Goal: Information Seeking & Learning: Find contact information

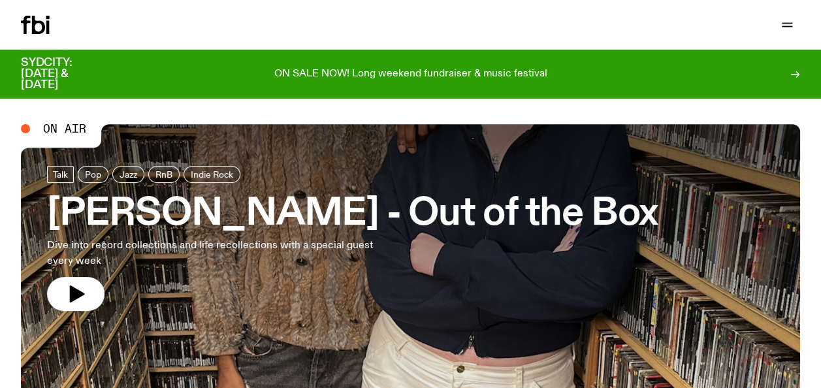
click at [786, 14] on div "Schedule Explore Read Volunteer Newsletter Support Us" at bounding box center [410, 25] width 821 height 50
click at [786, 20] on icon "button" at bounding box center [787, 25] width 16 height 16
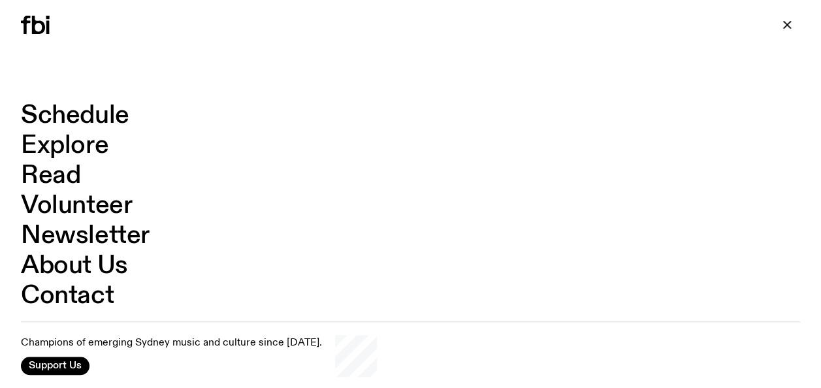
click at [66, 296] on link "Contact" at bounding box center [67, 295] width 93 height 25
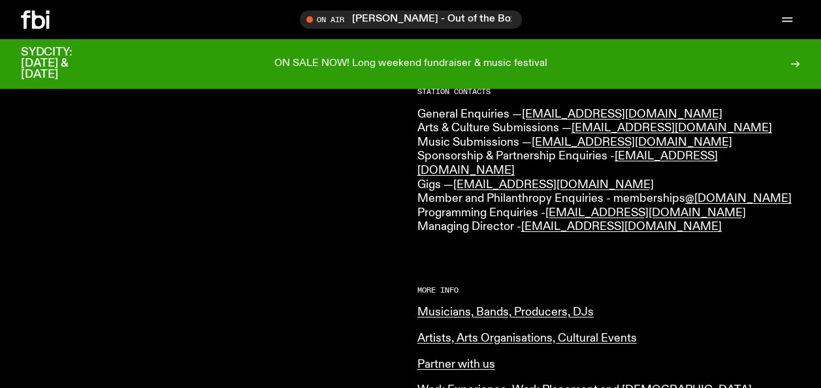
scroll to position [349, 0]
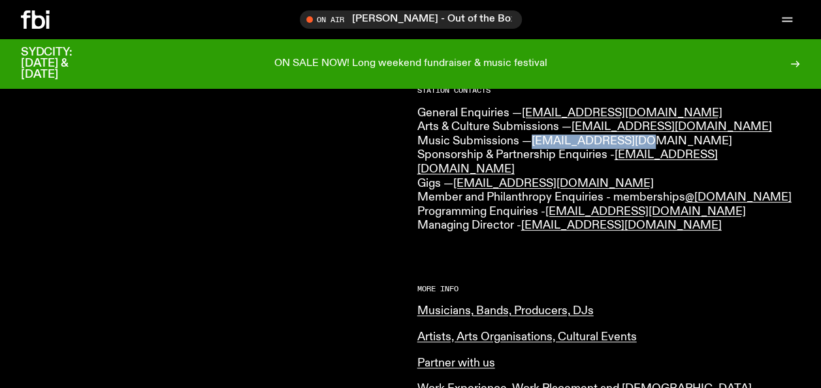
drag, startPoint x: 654, startPoint y: 134, endPoint x: 534, endPoint y: 138, distance: 120.2
click at [534, 138] on p "General Enquiries — info@fbiradio.com Arts & Culture Submissions — culture@fbir…" at bounding box center [608, 169] width 383 height 127
copy link "music@fbiradio.com"
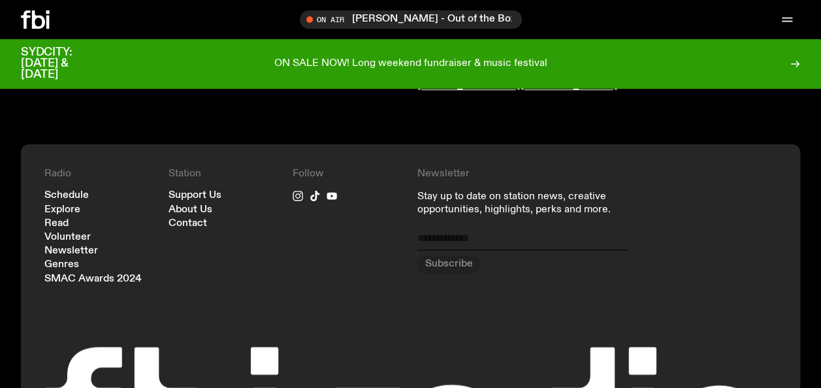
scroll to position [870, 0]
click at [64, 191] on link "Schedule" at bounding box center [66, 196] width 44 height 10
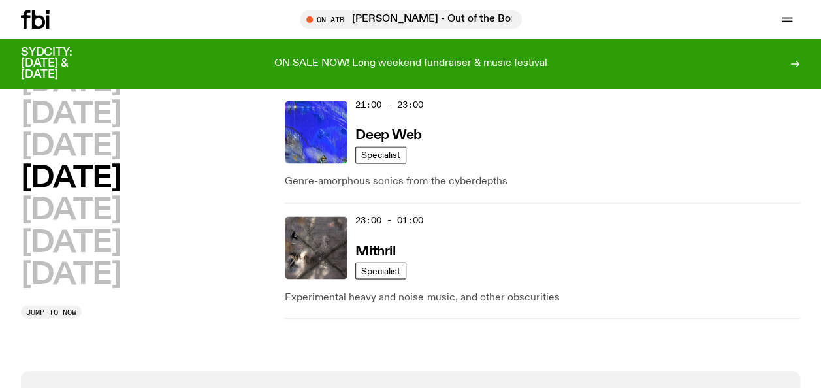
scroll to position [984, 0]
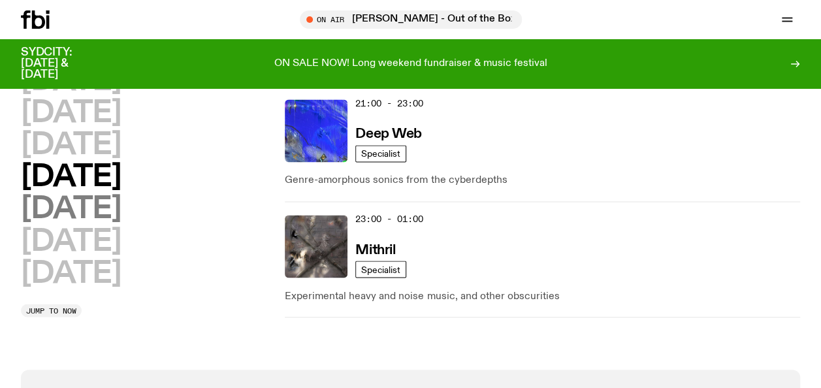
click at [37, 195] on h2 "Friday" at bounding box center [71, 209] width 100 height 29
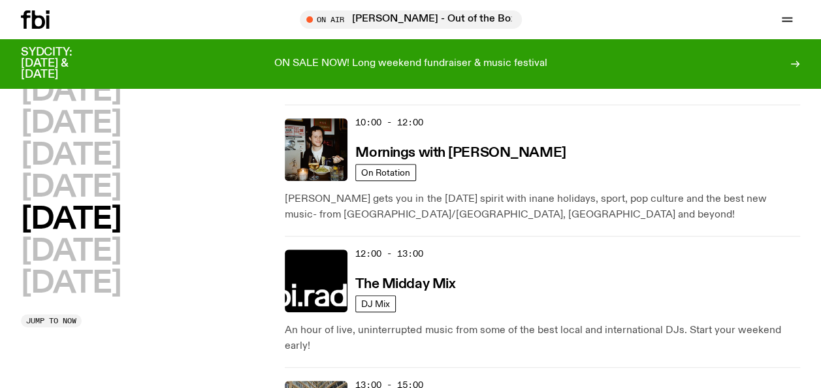
scroll to position [37, 0]
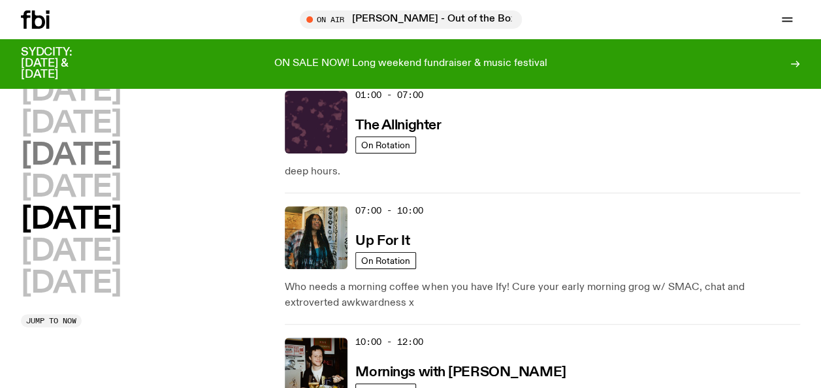
click at [47, 156] on h2 "Wednesday" at bounding box center [71, 155] width 100 height 29
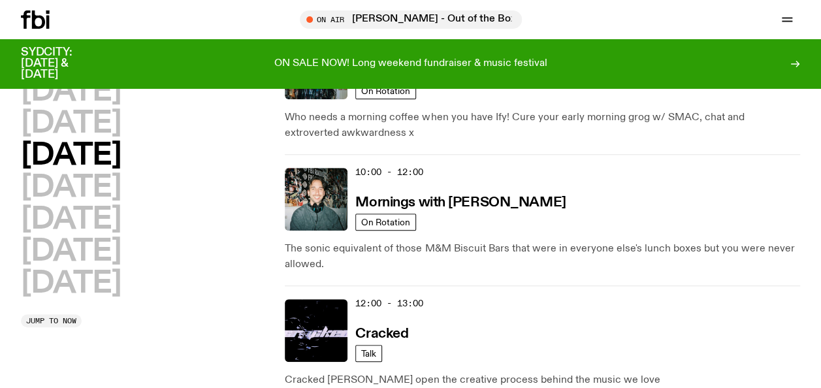
scroll to position [206, 0]
drag, startPoint x: 454, startPoint y: 190, endPoint x: 411, endPoint y: 200, distance: 45.0
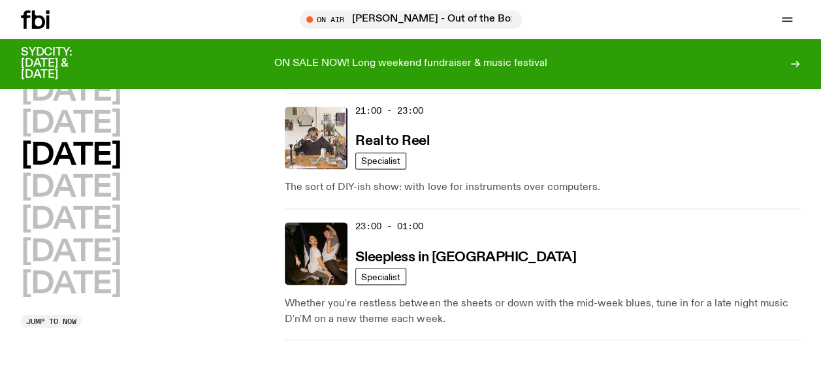
scroll to position [994, 0]
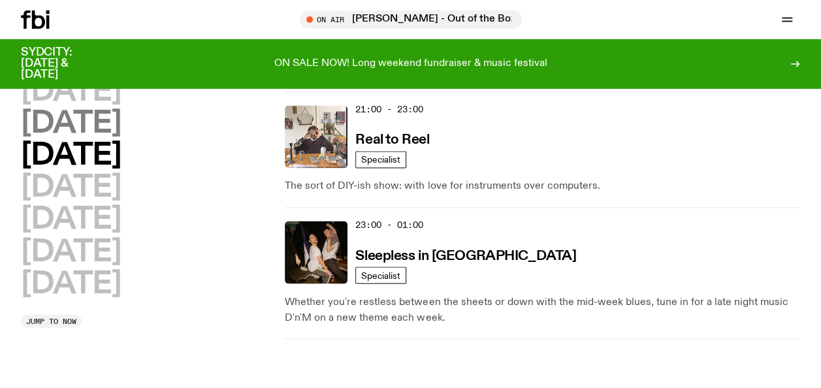
click at [91, 111] on h2 "Tuesday" at bounding box center [71, 123] width 100 height 29
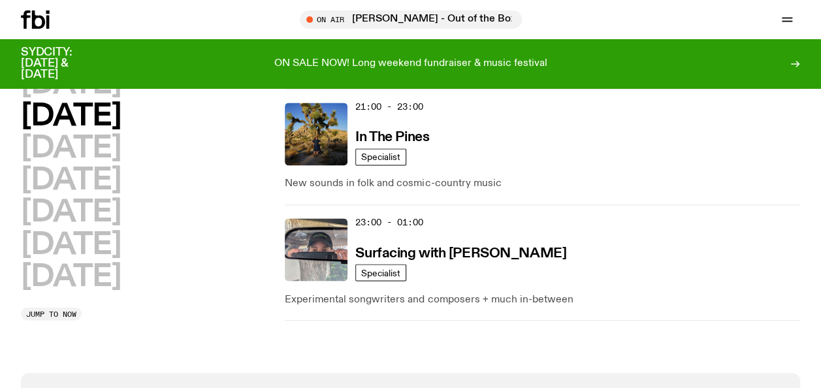
scroll to position [984, 0]
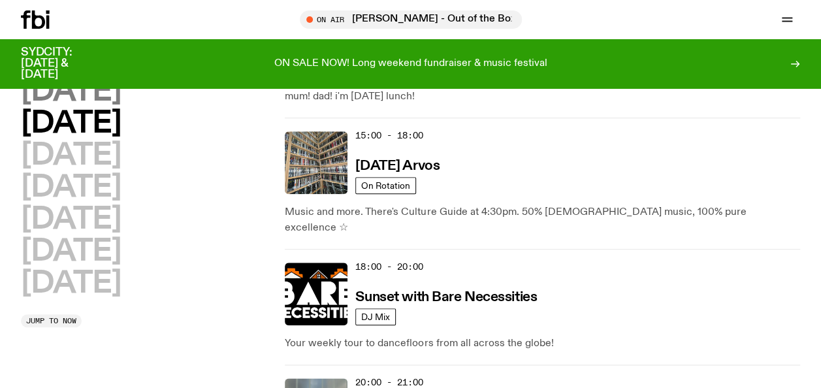
click at [51, 89] on h2 "Monday" at bounding box center [71, 91] width 100 height 29
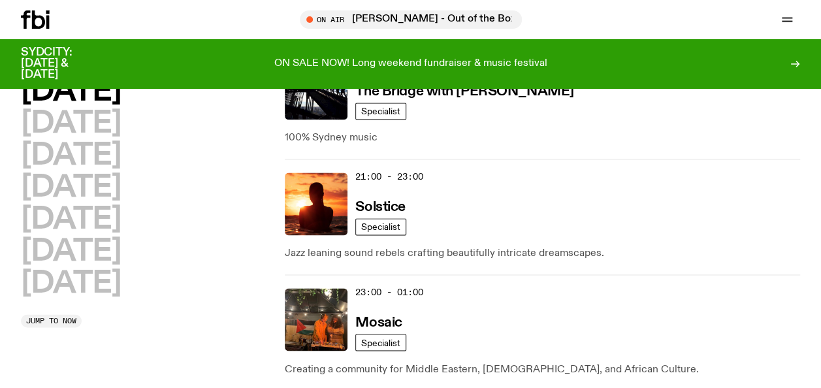
scroll to position [893, 0]
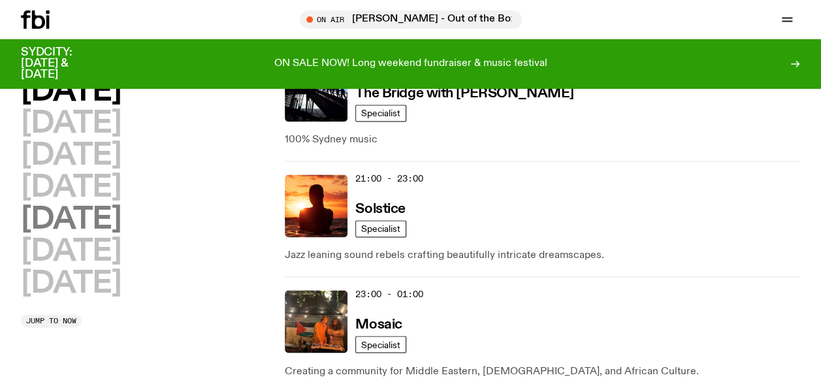
click at [56, 221] on h2 "Friday" at bounding box center [71, 219] width 100 height 29
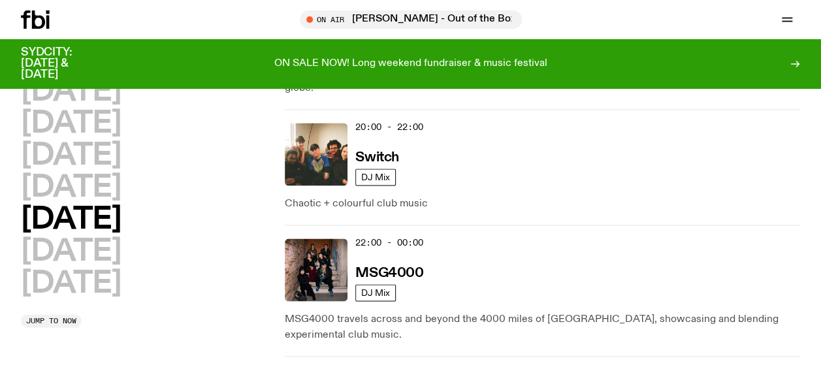
scroll to position [903, 0]
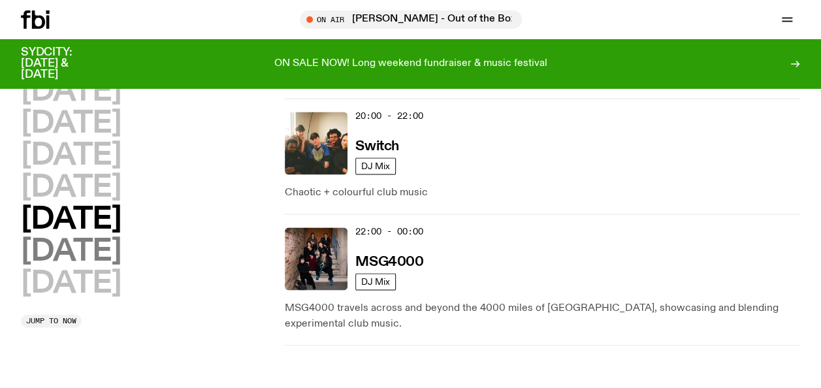
click at [41, 243] on h2 "Saturday" at bounding box center [71, 251] width 100 height 29
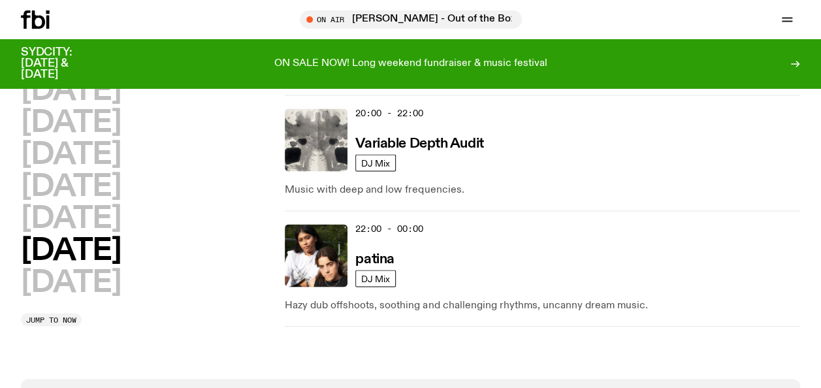
scroll to position [1191, 0]
click at [71, 272] on h2 "Sunday" at bounding box center [71, 281] width 100 height 29
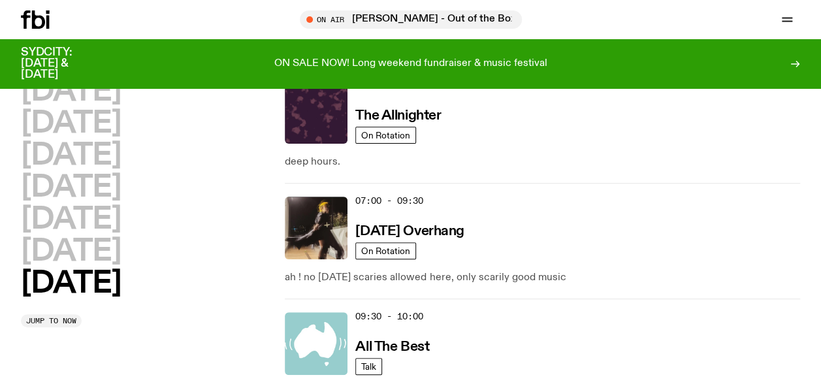
scroll to position [0, 0]
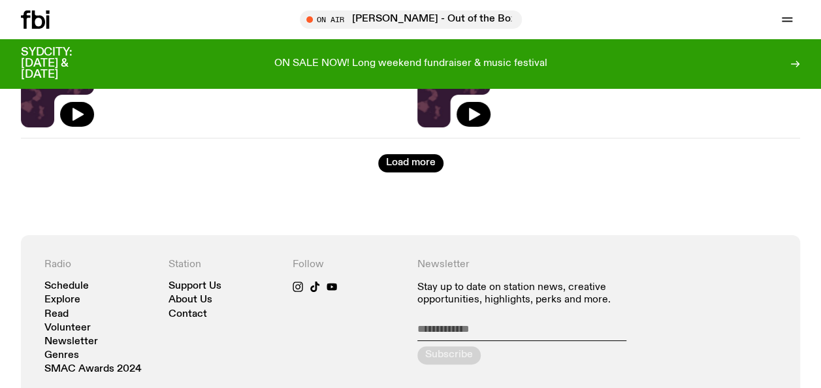
scroll to position [2451, 0]
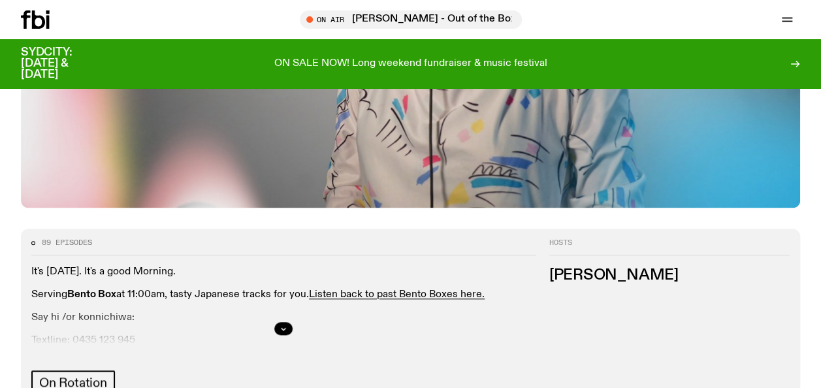
scroll to position [467, 0]
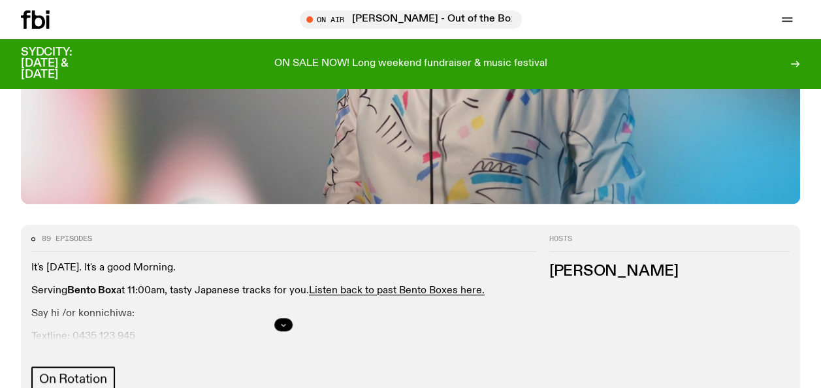
click at [277, 318] on button "button" at bounding box center [283, 324] width 18 height 13
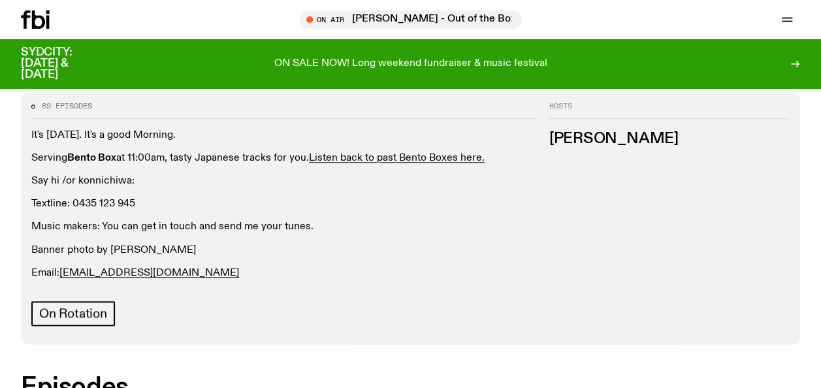
scroll to position [609, 0]
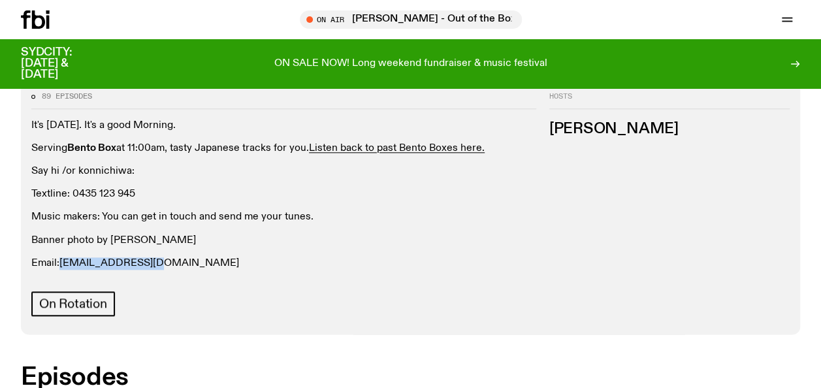
drag, startPoint x: 154, startPoint y: 213, endPoint x: 63, endPoint y: 207, distance: 91.6
click at [63, 257] on p "Email: kana@fbiradio.com" at bounding box center [283, 263] width 505 height 12
copy link "kana@fbiradio.com"
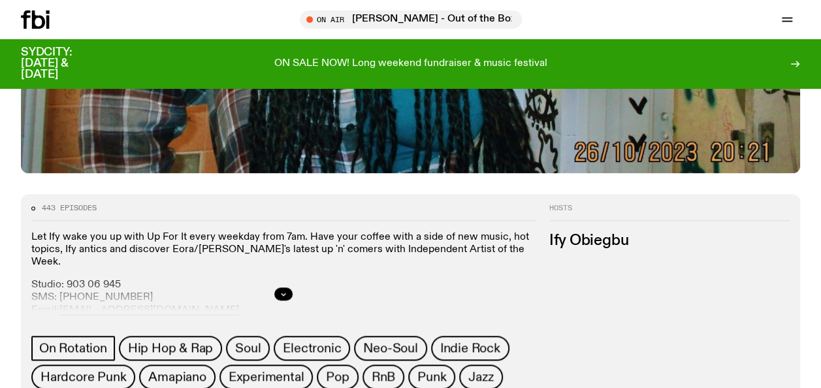
scroll to position [445, 0]
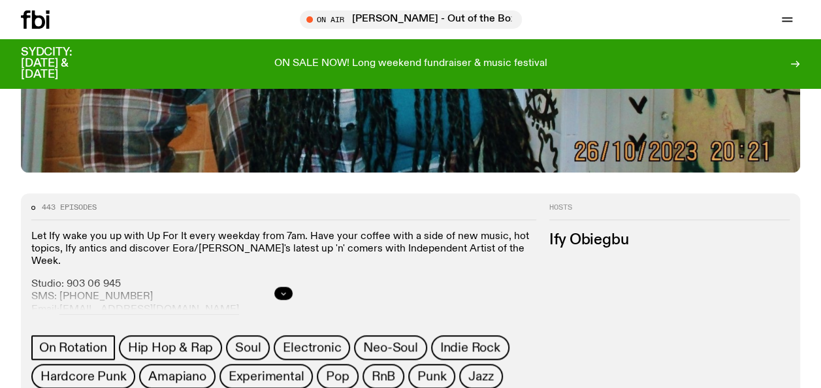
click at [283, 291] on icon "button" at bounding box center [283, 293] width 8 height 8
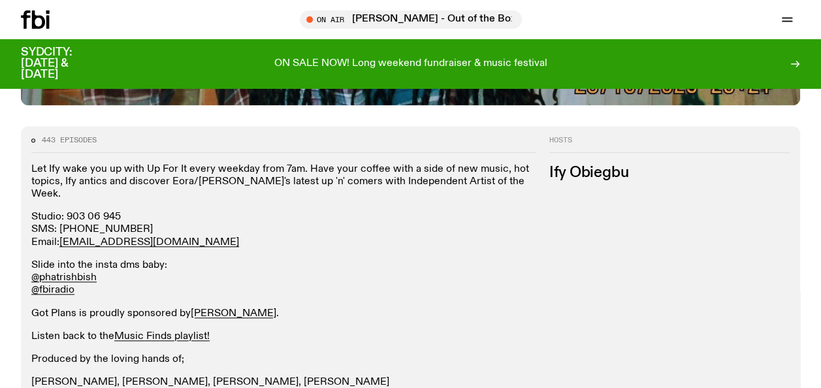
scroll to position [501, 0]
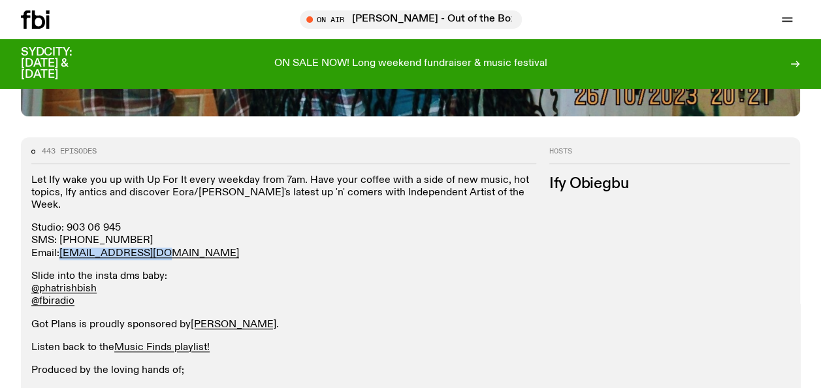
drag, startPoint x: 153, startPoint y: 240, endPoint x: 60, endPoint y: 239, distance: 93.4
click at [60, 239] on p "Studio: 903 06 945 SMS: 0435 123 945 Email: ify.o@fbiradio.com" at bounding box center [283, 241] width 505 height 38
copy link "ify.o@fbiradio.com"
click at [315, 278] on p "Slide into the insta dms baby: @phatrishbish @fbiradio" at bounding box center [283, 289] width 505 height 38
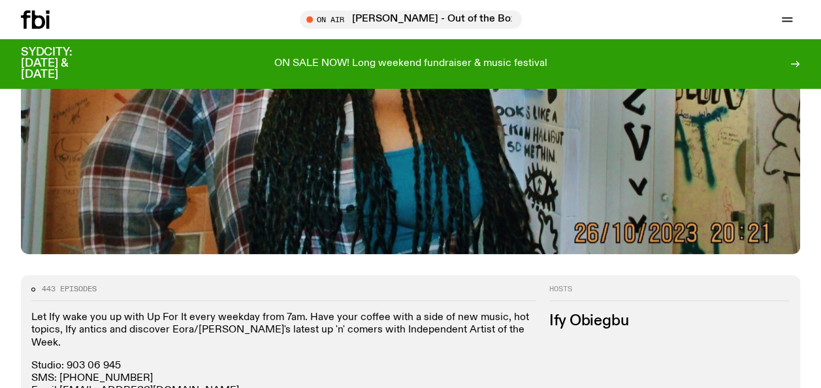
scroll to position [381, 0]
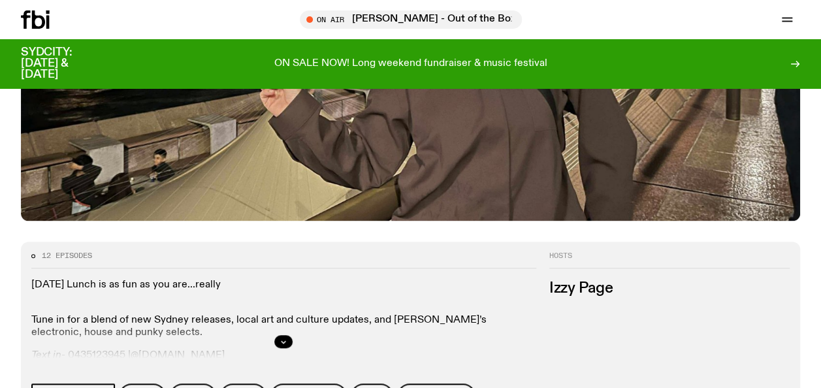
scroll to position [506, 0]
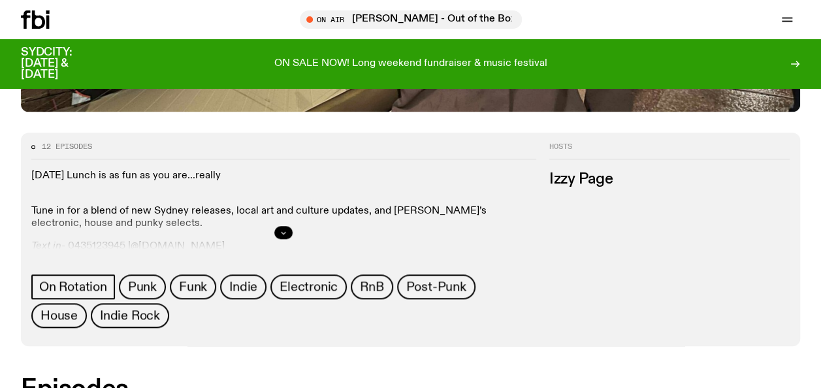
click at [286, 231] on icon "button" at bounding box center [283, 232] width 8 height 8
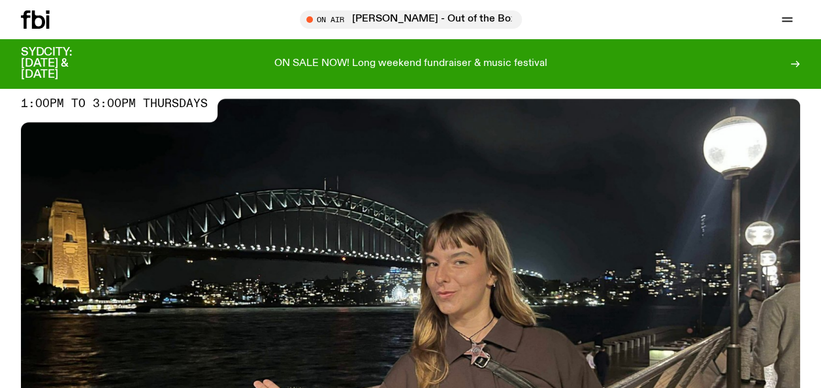
scroll to position [46, 0]
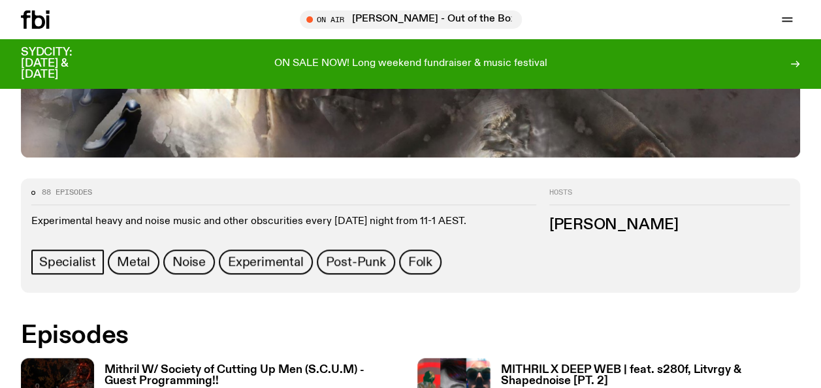
scroll to position [461, 0]
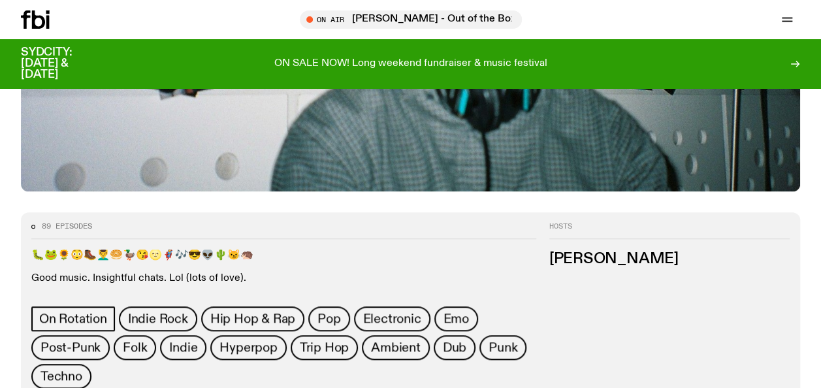
scroll to position [475, 0]
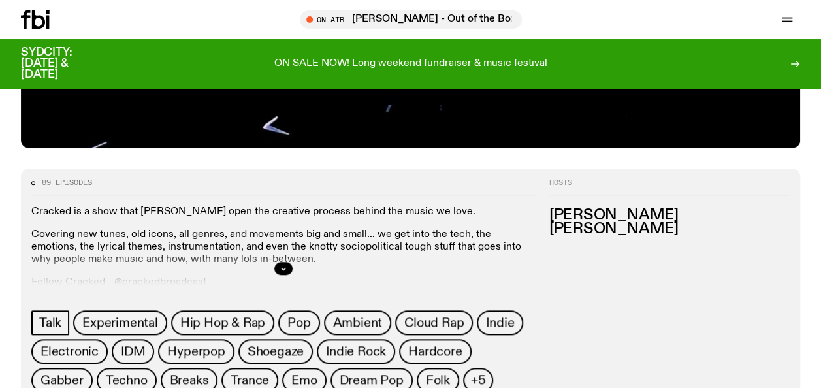
scroll to position [471, 0]
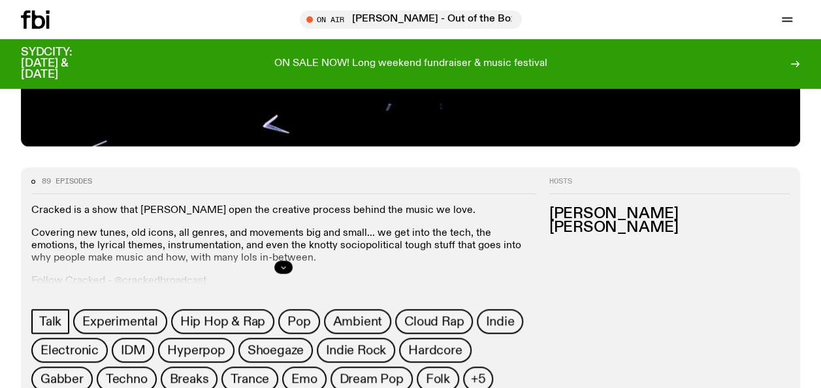
click at [283, 266] on icon "button" at bounding box center [283, 267] width 8 height 8
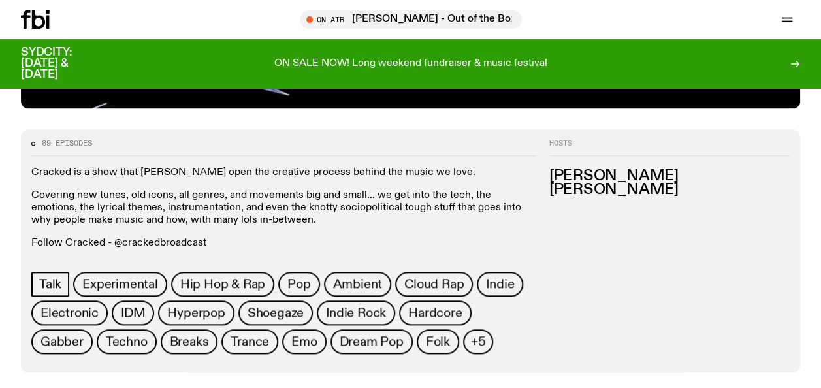
scroll to position [527, 0]
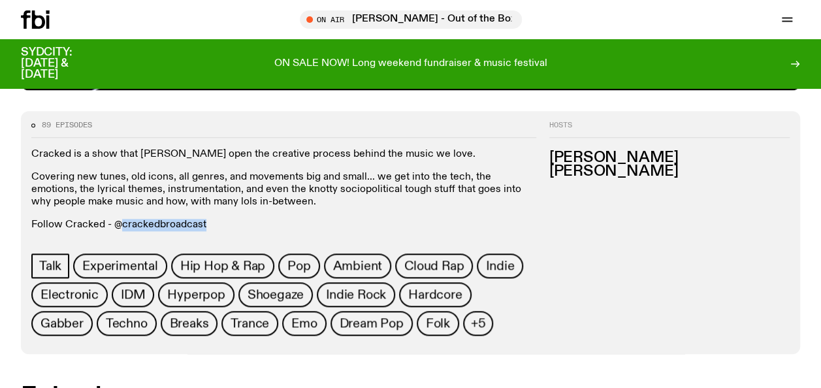
drag, startPoint x: 120, startPoint y: 223, endPoint x: 230, endPoint y: 223, distance: 109.7
click at [230, 223] on p "Follow Cracked - @crackedbroadcast" at bounding box center [283, 225] width 505 height 12
copy p "crackedbroadcast"
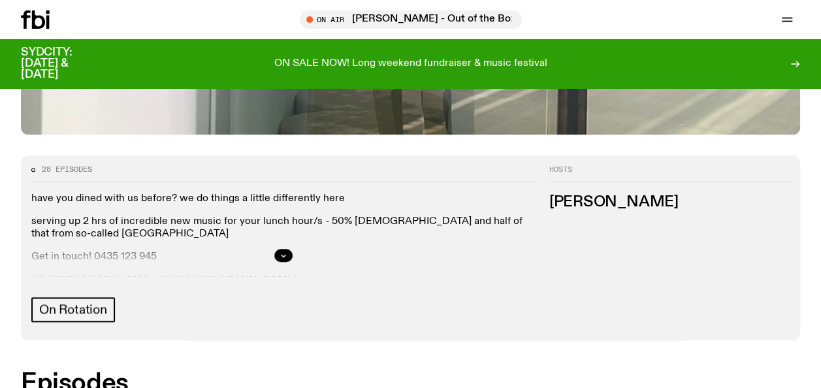
scroll to position [484, 0]
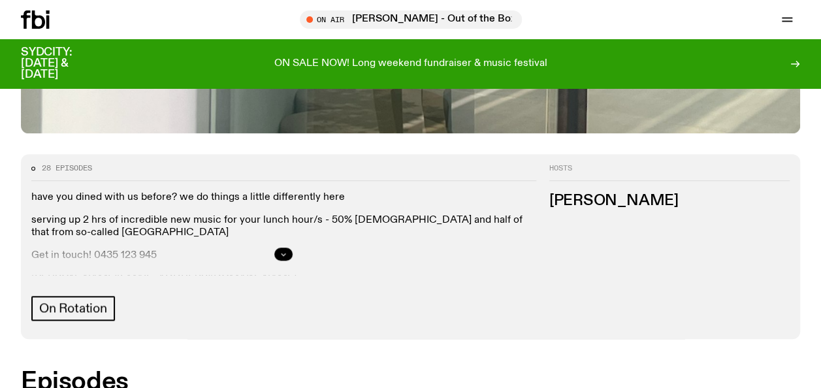
click at [287, 249] on button "button" at bounding box center [283, 253] width 18 height 13
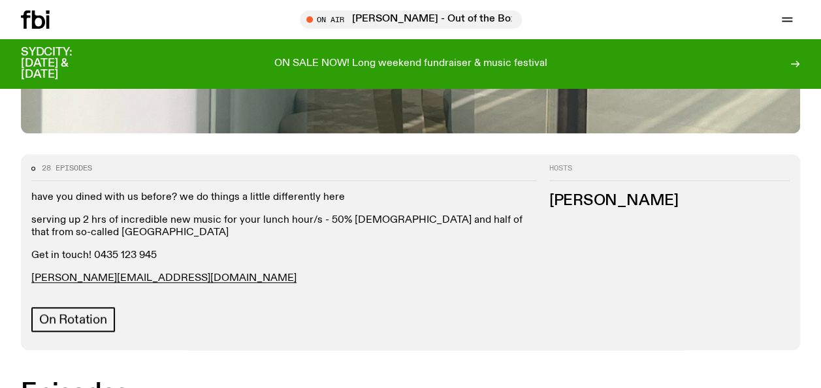
scroll to position [504, 0]
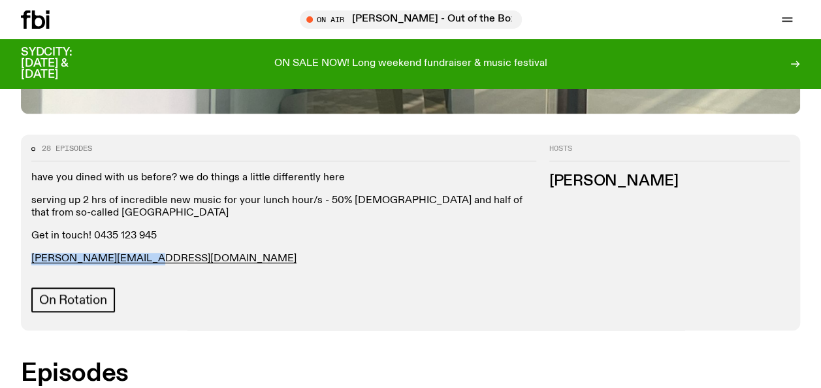
drag, startPoint x: 151, startPoint y: 255, endPoint x: 27, endPoint y: 255, distance: 124.0
click at [27, 255] on div "28 episodes have you dined with us before? we do things a little differently he…" at bounding box center [278, 228] width 515 height 166
copy link "[PERSON_NAME][EMAIL_ADDRESS][DOMAIN_NAME]"
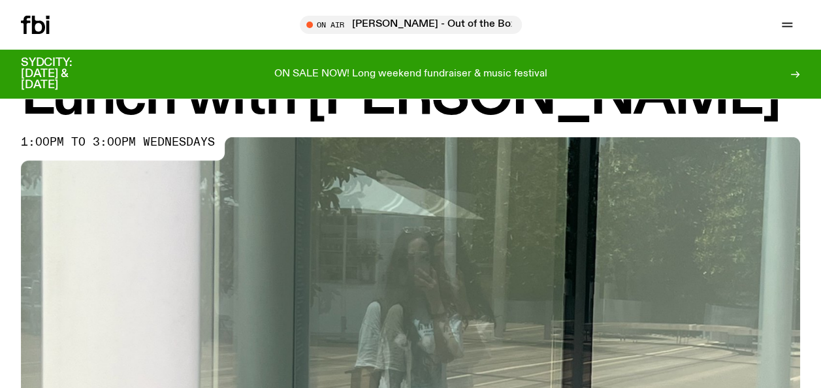
scroll to position [0, 0]
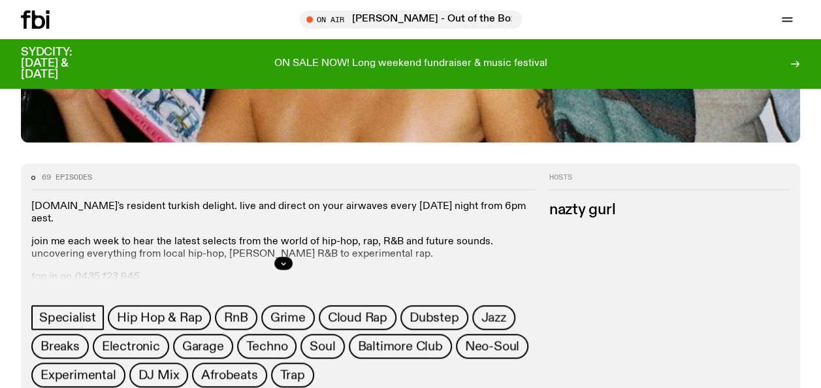
scroll to position [475, 0]
click at [290, 259] on button "button" at bounding box center [283, 263] width 18 height 13
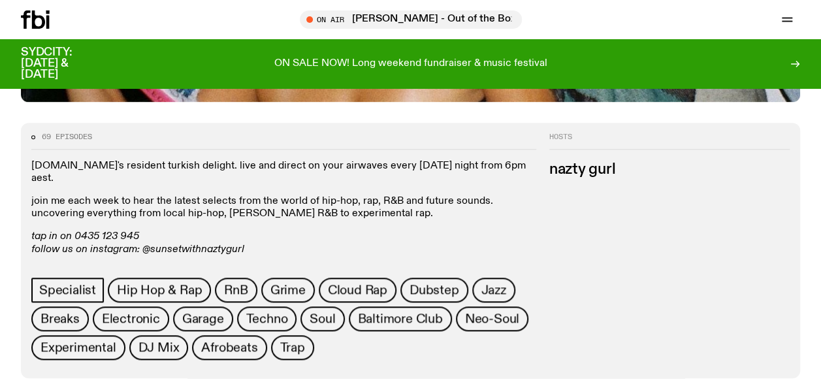
scroll to position [516, 0]
drag, startPoint x: 222, startPoint y: 246, endPoint x: 119, endPoint y: 247, distance: 103.2
click at [119, 247] on p "tap in on 0435 123 945 follow us on instagram: @sunsetwithnaztygurl submissions…" at bounding box center [283, 249] width 505 height 38
copy p "naz.e@fbiradio.com"
click at [260, 230] on p "tap in on 0435 123 945 follow us on instagram: @sunsetwithnaztygurl submissions…" at bounding box center [283, 249] width 505 height 38
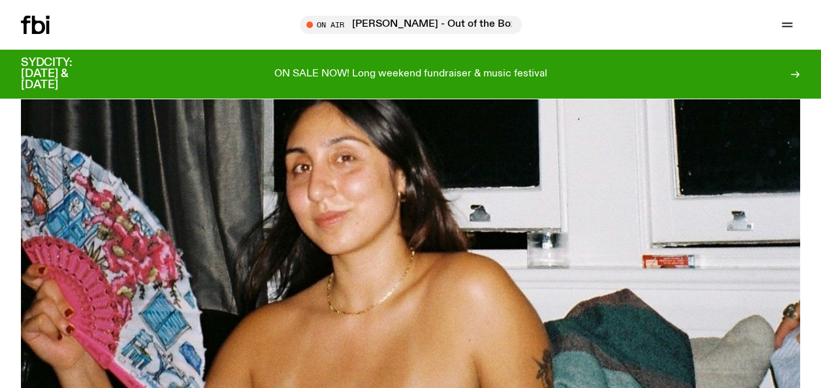
scroll to position [0, 0]
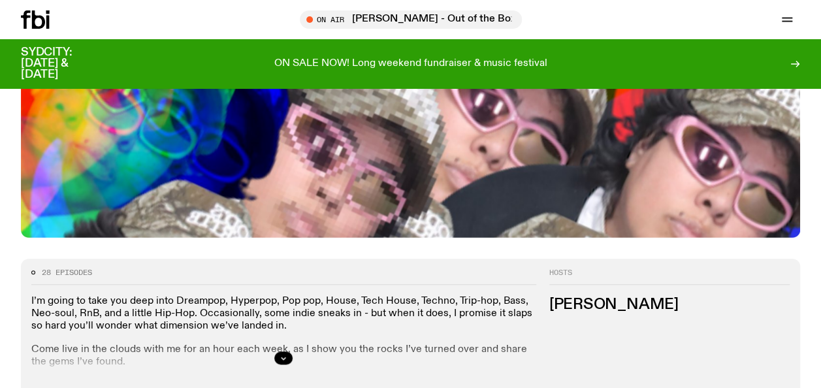
scroll to position [436, 0]
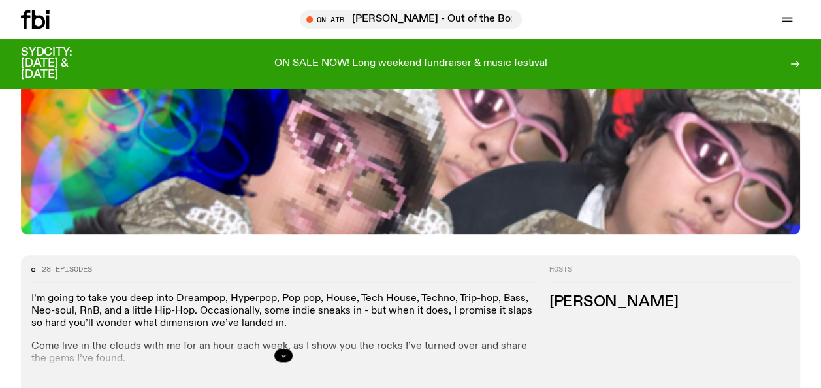
click at [278, 349] on button "button" at bounding box center [283, 355] width 18 height 13
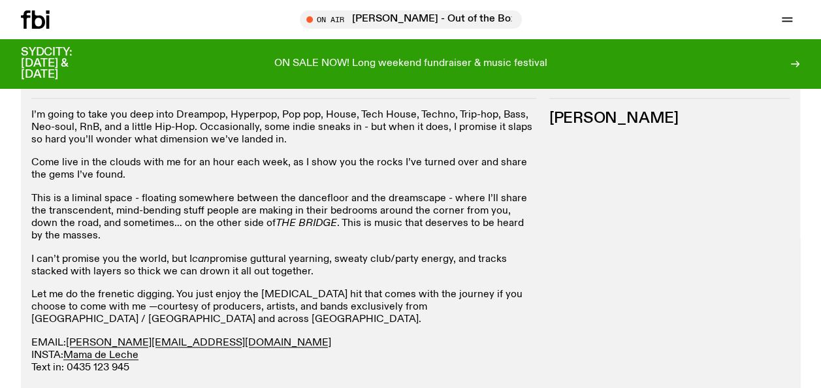
scroll to position [620, 0]
drag, startPoint x: 179, startPoint y: 290, endPoint x: 69, endPoint y: 287, distance: 109.7
click at [69, 336] on p "EMAIL: diana.k@fbiradio.com INSTA: Mama de Leche Text in: 0435 123 945" at bounding box center [283, 355] width 505 height 38
copy link "diana.k@fbiradio.com"
click at [221, 288] on p "Let me do the frenetic digging. You just enjoy the dopamine hit that comes with…" at bounding box center [283, 307] width 505 height 38
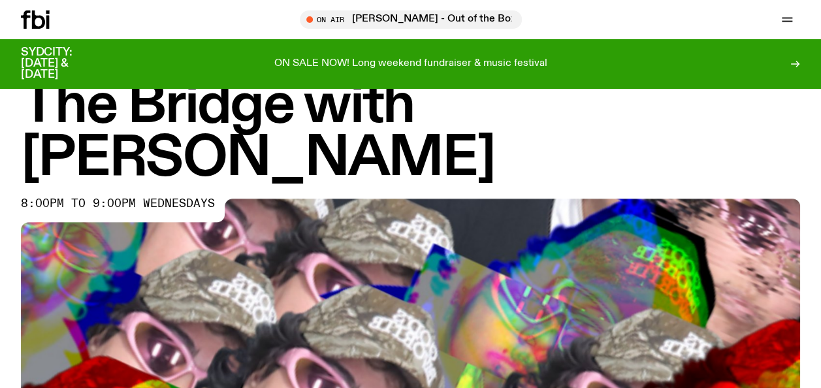
scroll to position [0, 0]
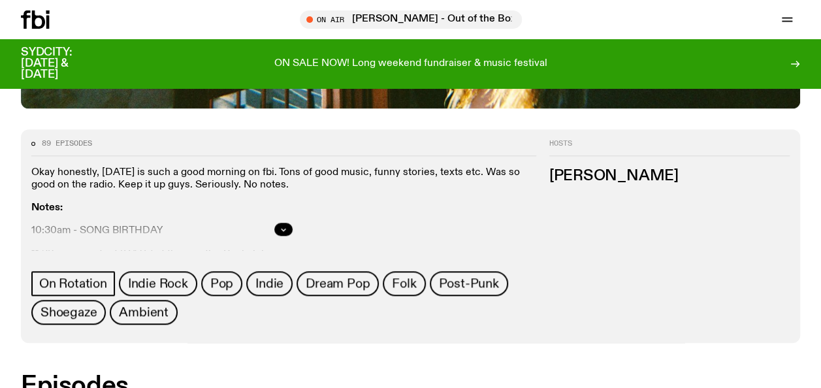
scroll to position [563, 0]
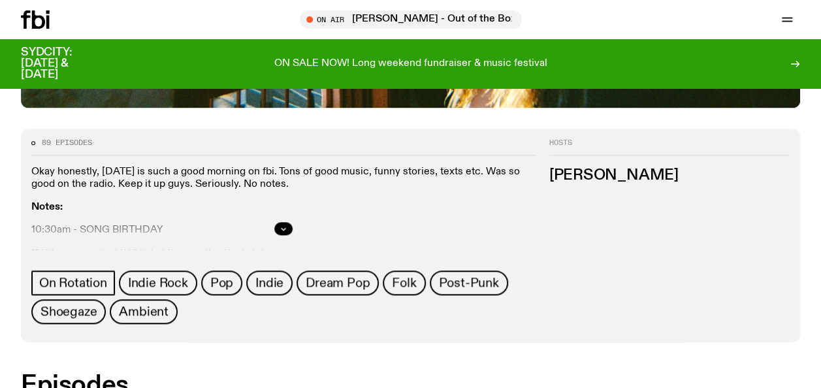
click at [287, 208] on div at bounding box center [283, 229] width 505 height 42
click at [285, 225] on icon "button" at bounding box center [283, 229] width 8 height 8
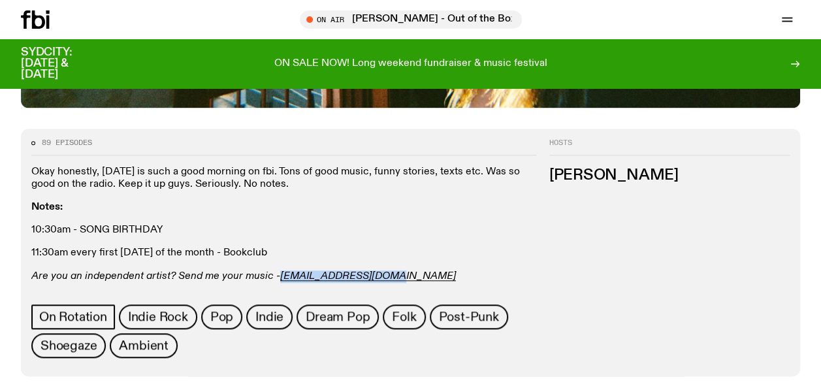
drag, startPoint x: 390, startPoint y: 214, endPoint x: 277, endPoint y: 214, distance: 112.9
click at [277, 214] on div "Okay honestly, Tuesday is such a good morning on fbi. Tons of good music, funny…" at bounding box center [283, 224] width 505 height 117
copy em "freya.s@fbiradio.com"
click at [353, 247] on p "11:30am every first Tuesday of the month - Bookclub" at bounding box center [283, 253] width 505 height 12
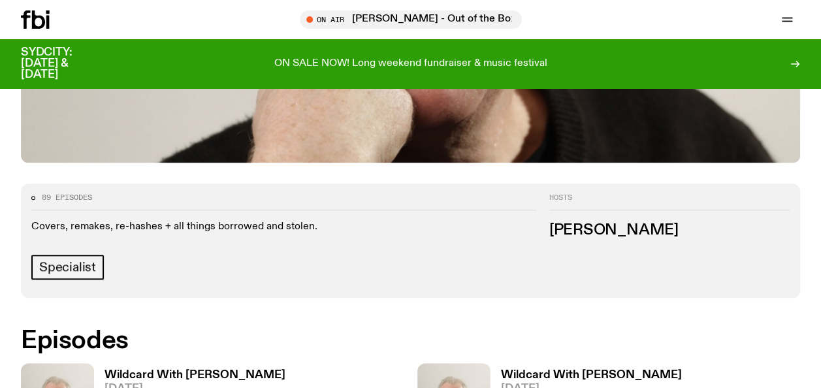
scroll to position [504, 0]
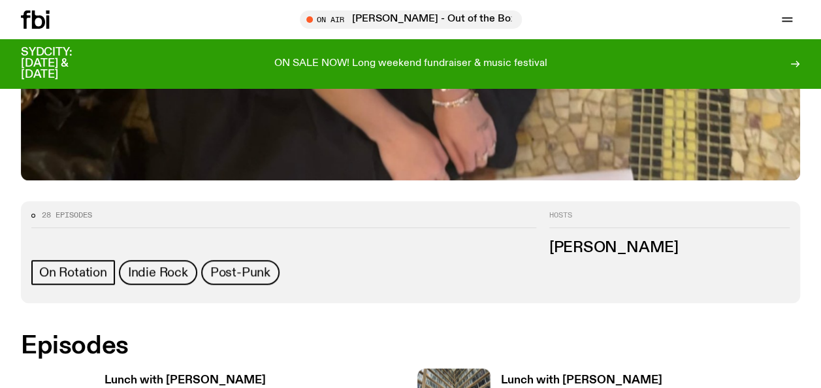
scroll to position [462, 0]
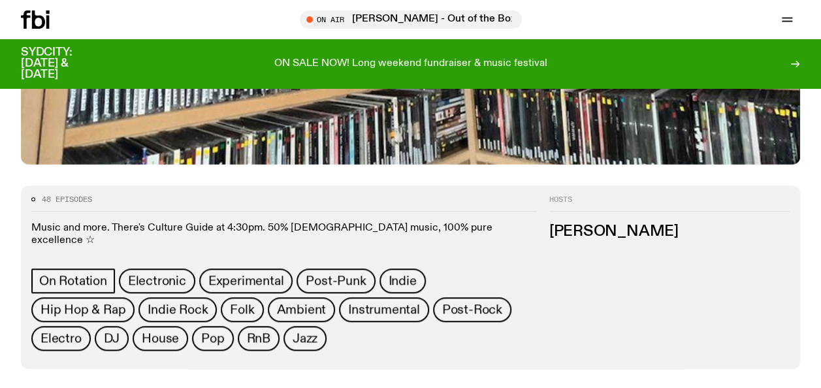
scroll to position [454, 0]
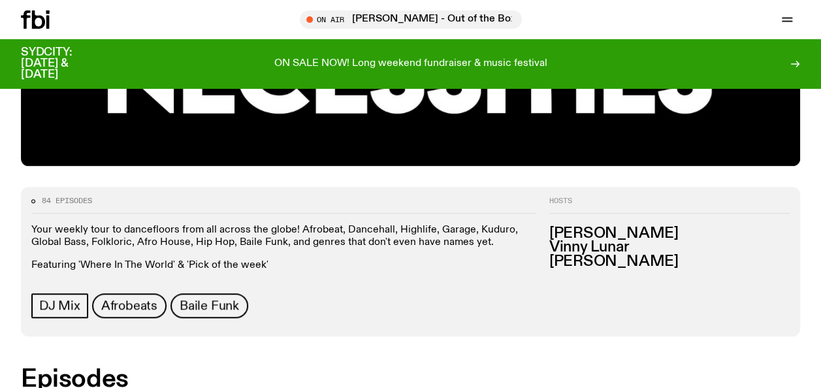
scroll to position [456, 0]
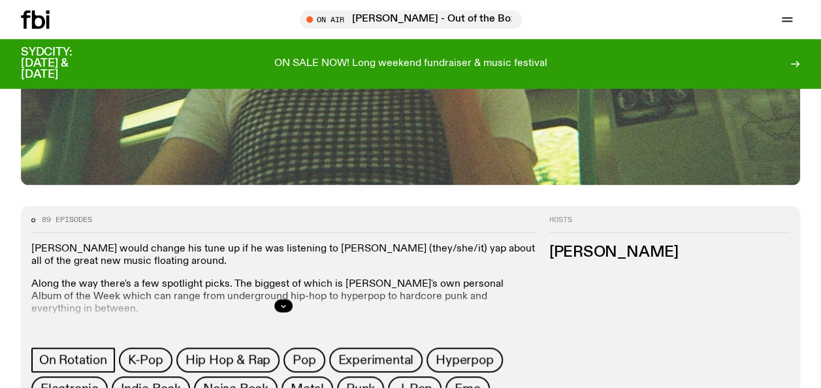
scroll to position [486, 0]
click at [279, 299] on button "button" at bounding box center [283, 305] width 18 height 13
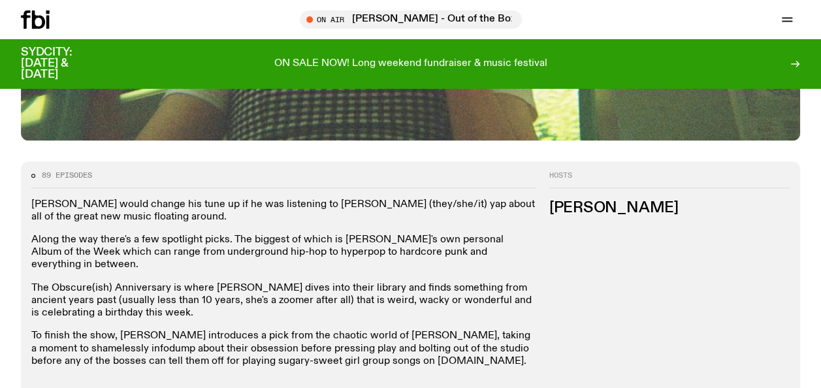
scroll to position [531, 0]
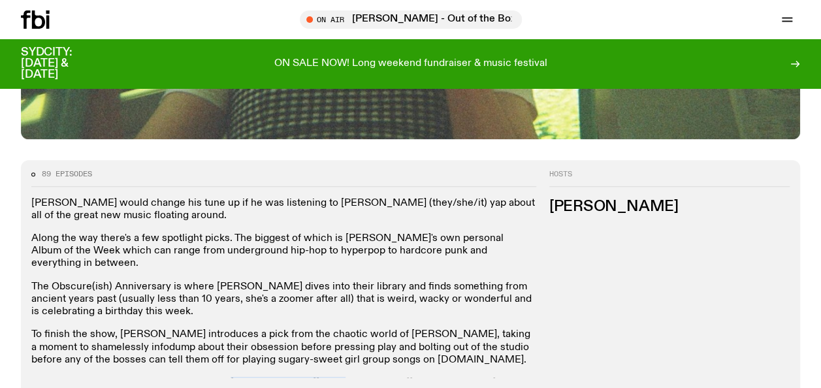
drag, startPoint x: 278, startPoint y: 316, endPoint x: 183, endPoint y: 315, distance: 95.3
click at [183, 377] on p "To get in touch, hit Jimothy up at jim.k@fbiradio.com" at bounding box center [283, 383] width 505 height 12
copy link "jim.k@fbiradio.com"
click at [306, 281] on p "The Obscure(ish) Anniversary is where Jim dives into their library and finds so…" at bounding box center [283, 300] width 505 height 38
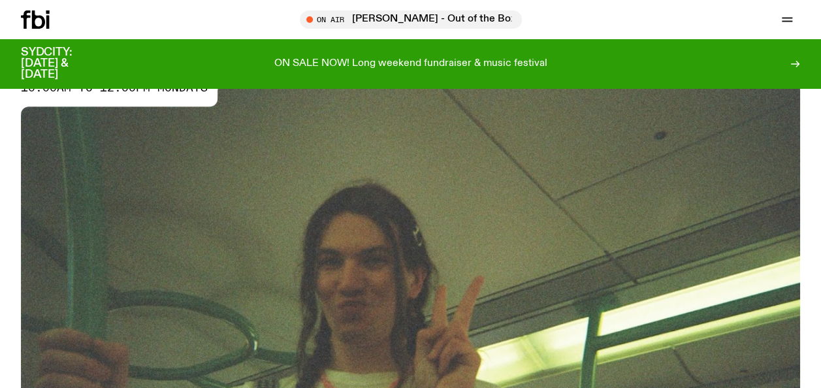
scroll to position [151, 0]
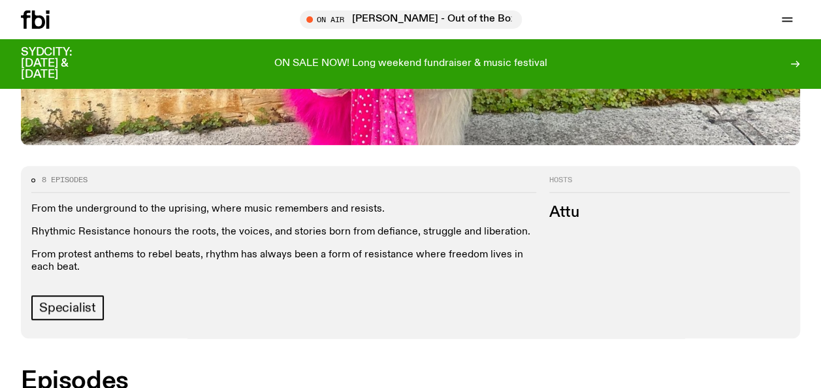
scroll to position [473, 0]
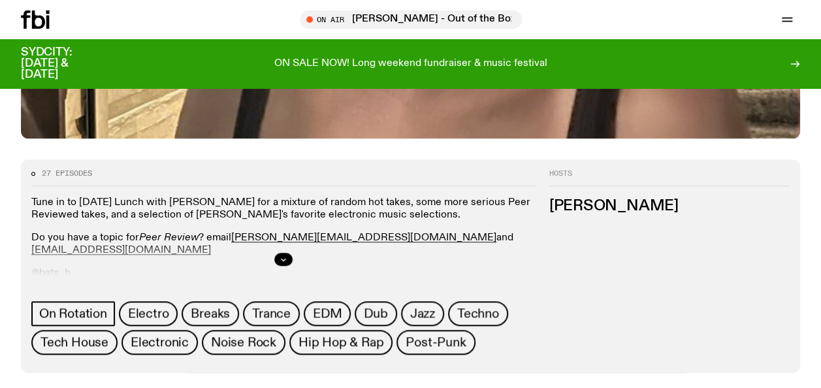
scroll to position [479, 0]
click at [286, 255] on icon "button" at bounding box center [283, 259] width 8 height 8
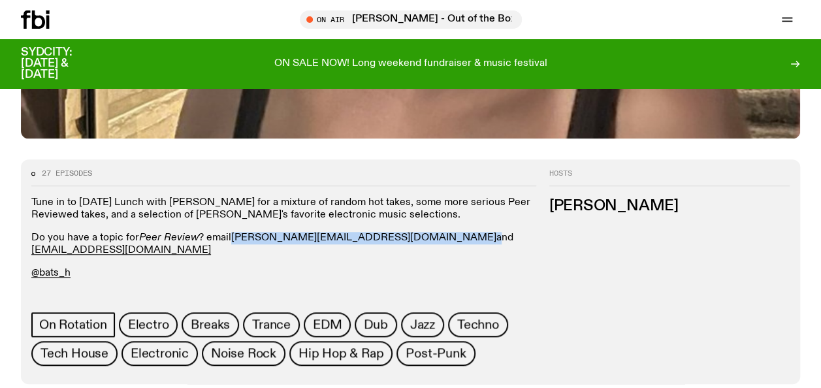
drag, startPoint x: 336, startPoint y: 235, endPoint x: 231, endPoint y: 233, distance: 105.1
click at [231, 233] on p "Do you have a topic for Peer Review ? email [PERSON_NAME][EMAIL_ADDRESS][DOMAIN…" at bounding box center [283, 244] width 505 height 25
copy p "[PERSON_NAME][EMAIL_ADDRESS][DOMAIN_NAME]"
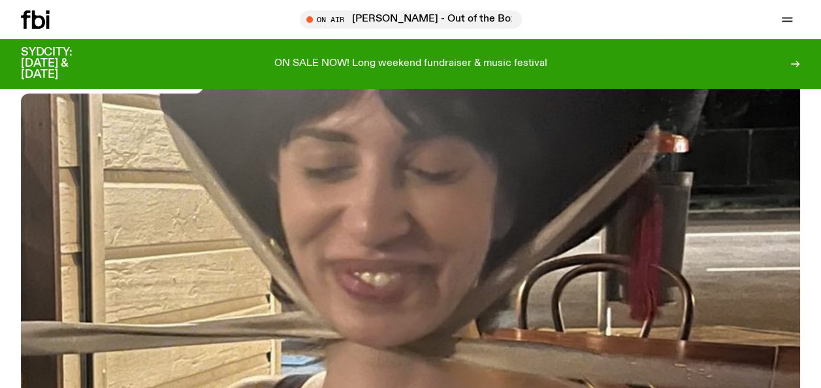
scroll to position [0, 0]
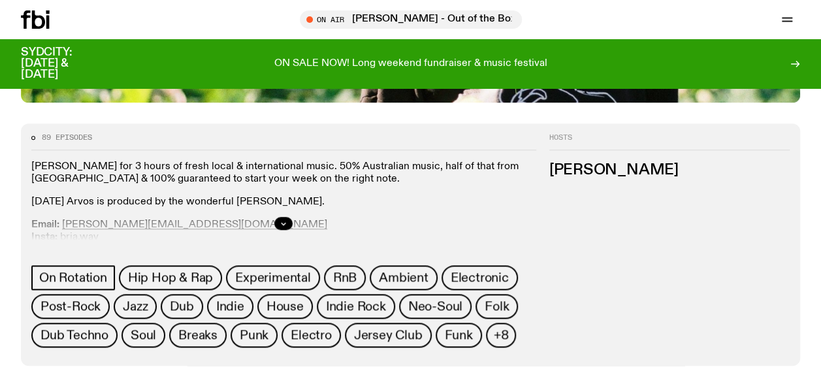
scroll to position [516, 0]
click at [282, 222] on icon "button" at bounding box center [283, 223] width 5 height 2
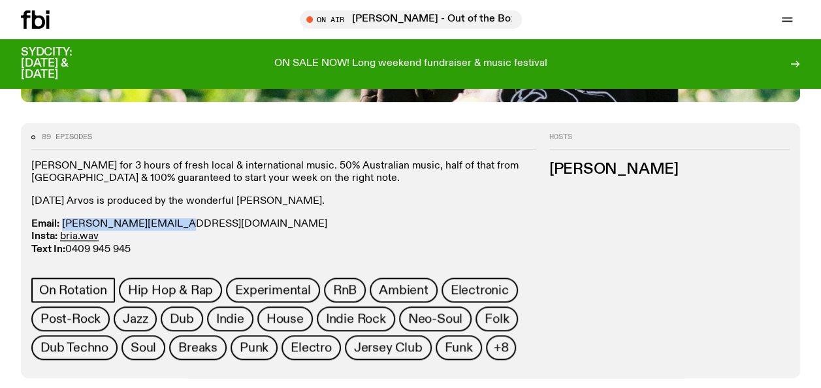
drag, startPoint x: 176, startPoint y: 227, endPoint x: 64, endPoint y: 219, distance: 112.6
click at [64, 219] on p "Email: briana.k@fbiradio.com Insta: bria.wav Text In: 0409 945 945" at bounding box center [283, 237] width 505 height 38
copy link "briana.k@fbiradio.com"
click at [221, 208] on div "Join Bri Kennedy for 3 hours of fresh local & international music. ​50% Austral…" at bounding box center [283, 208] width 505 height 96
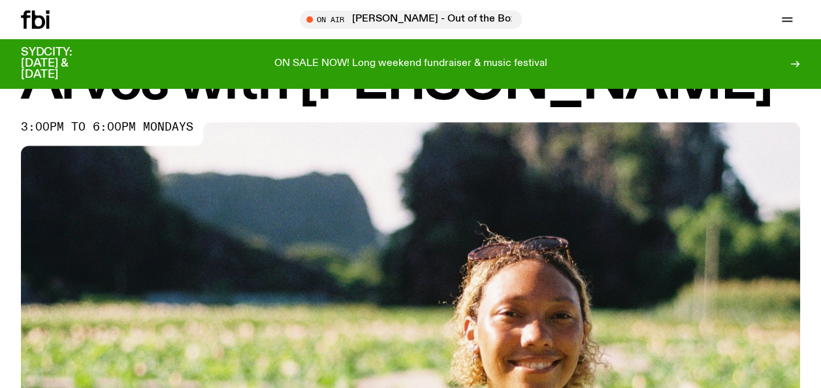
scroll to position [0, 0]
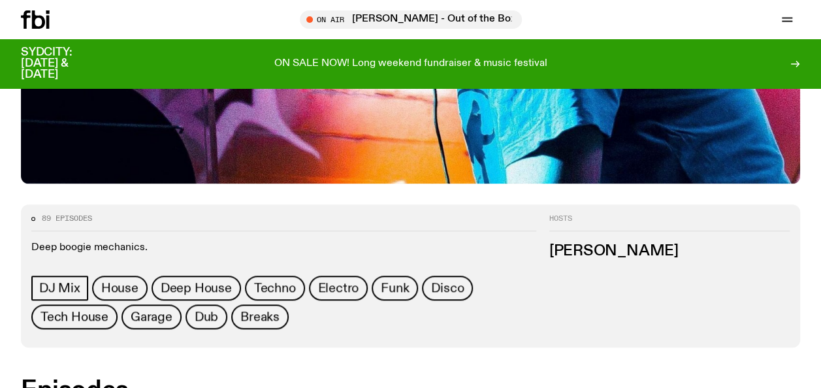
scroll to position [488, 0]
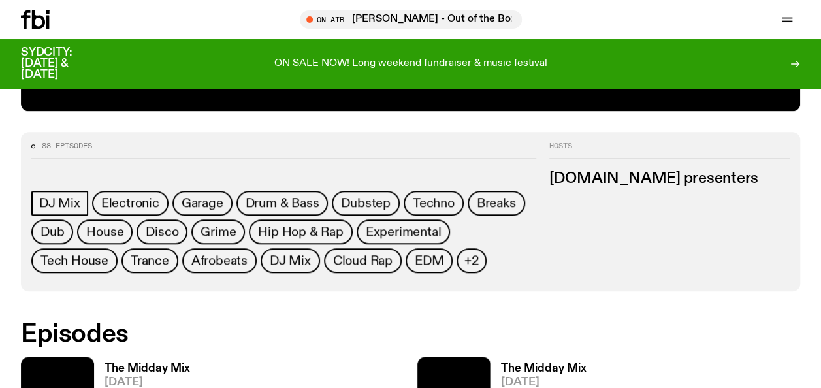
scroll to position [508, 0]
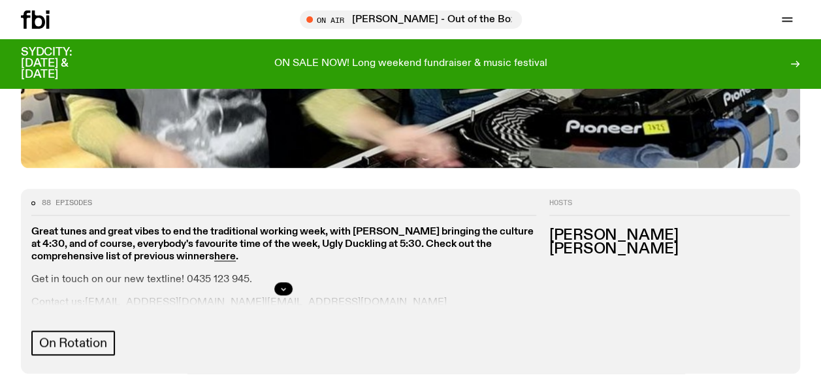
scroll to position [504, 0]
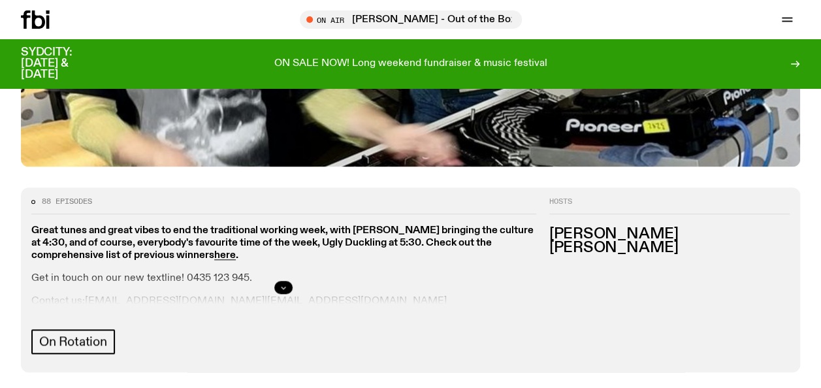
click at [283, 281] on button "button" at bounding box center [283, 287] width 18 height 13
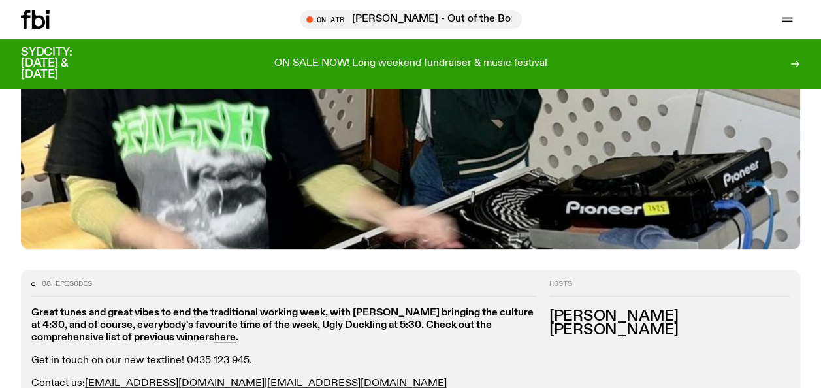
scroll to position [424, 0]
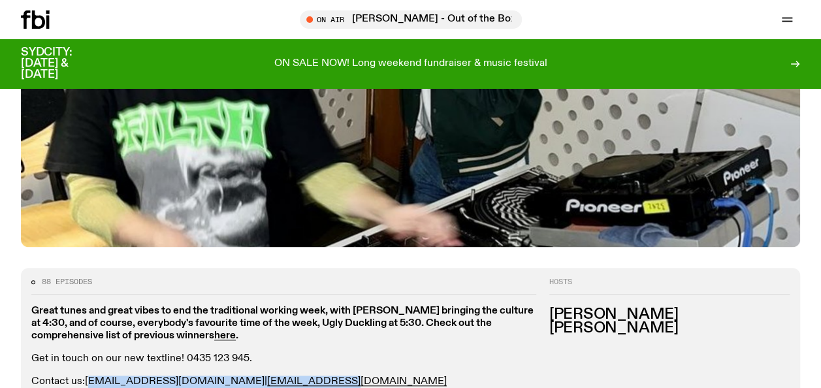
drag, startPoint x: 286, startPoint y: 332, endPoint x: 88, endPoint y: 328, distance: 197.8
click at [88, 375] on p "Contact us: [PERSON_NAME][EMAIL_ADDRESS][DOMAIN_NAME] | [EMAIL_ADDRESS][DOMAIN_…" at bounding box center [283, 381] width 505 height 12
drag, startPoint x: 88, startPoint y: 328, endPoint x: 302, endPoint y: 312, distance: 214.1
click at [302, 312] on div "Great tunes and great vibes to end the traditional working week, with [PERSON_N…" at bounding box center [283, 347] width 505 height 84
click at [294, 319] on div "Great tunes and great vibes to end the traditional working week, with [PERSON_N…" at bounding box center [283, 347] width 505 height 84
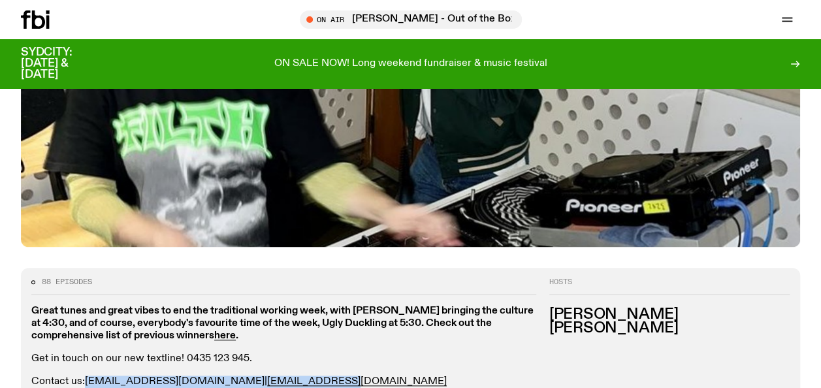
drag, startPoint x: 277, startPoint y: 322, endPoint x: 87, endPoint y: 326, distance: 190.0
click at [87, 375] on p "Contact us: [PERSON_NAME][EMAIL_ADDRESS][DOMAIN_NAME] | [EMAIL_ADDRESS][DOMAIN_…" at bounding box center [283, 381] width 505 height 12
copy p "[EMAIL_ADDRESS][DOMAIN_NAME] | [EMAIL_ADDRESS][DOMAIN_NAME]"
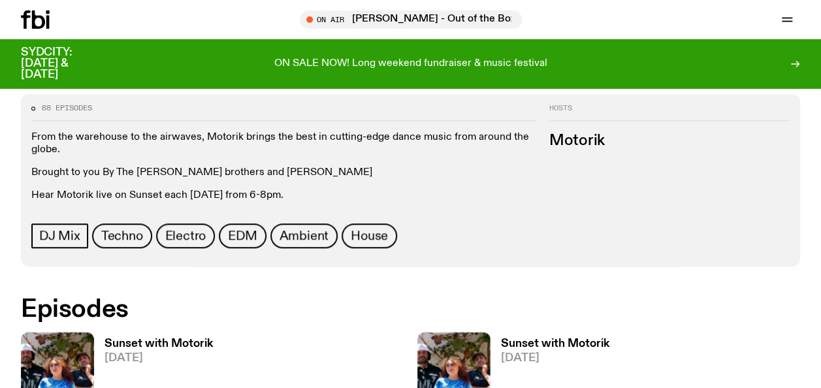
scroll to position [545, 0]
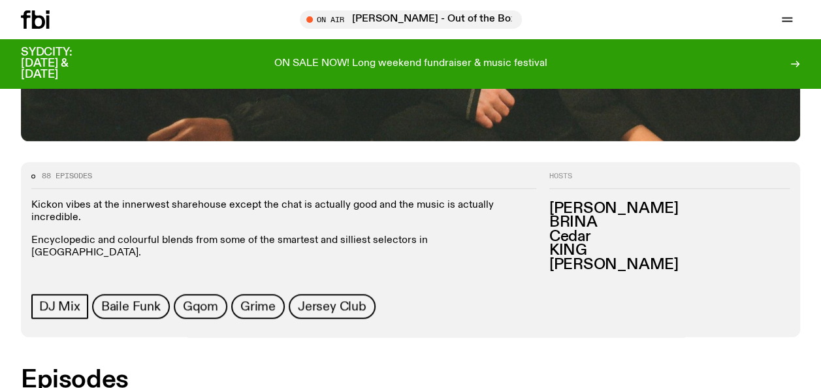
scroll to position [104, 0]
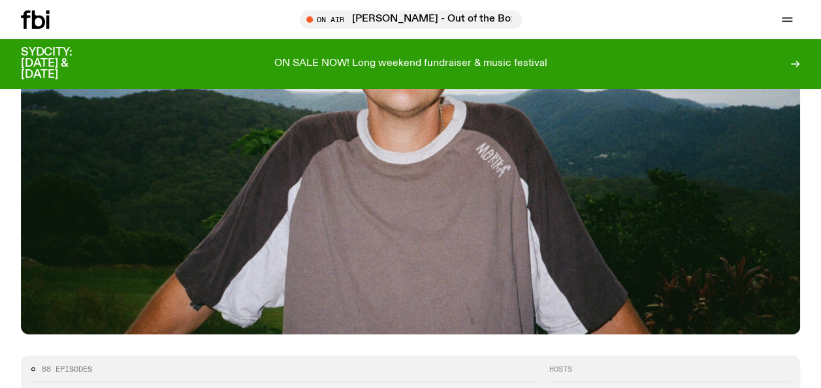
scroll to position [401, 0]
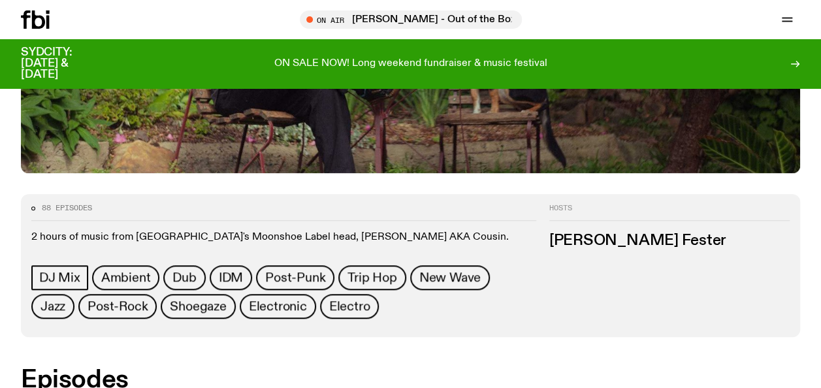
scroll to position [445, 0]
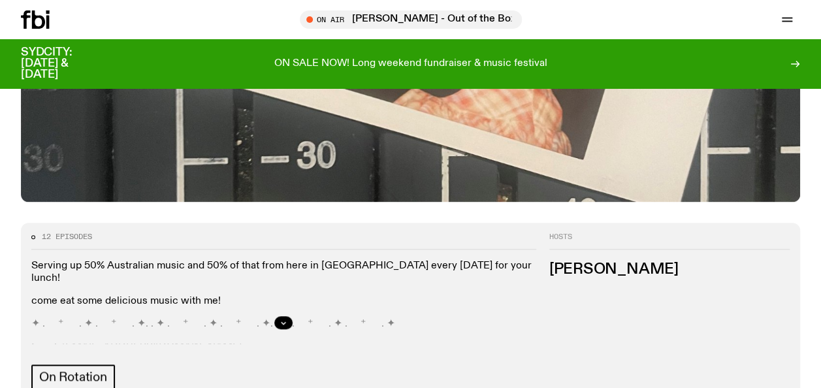
scroll to position [419, 0]
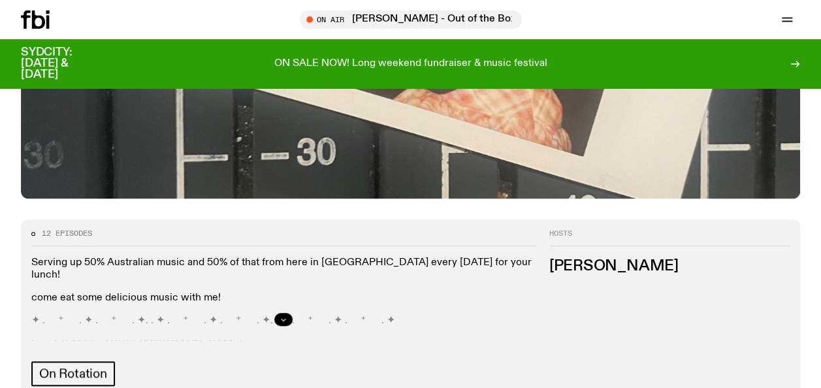
click at [280, 313] on button "button" at bounding box center [283, 319] width 18 height 13
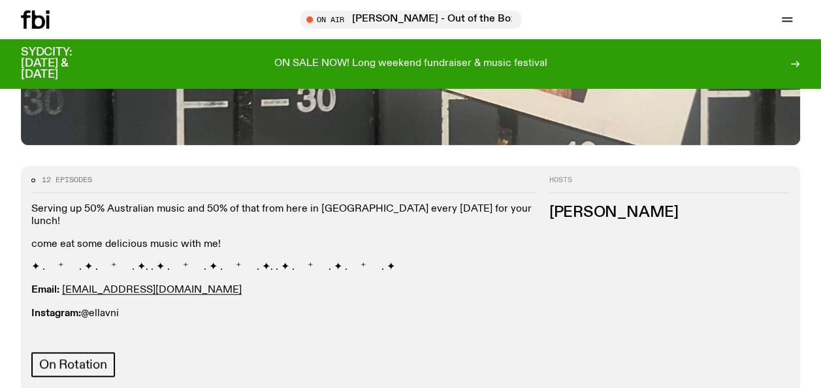
scroll to position [484, 0]
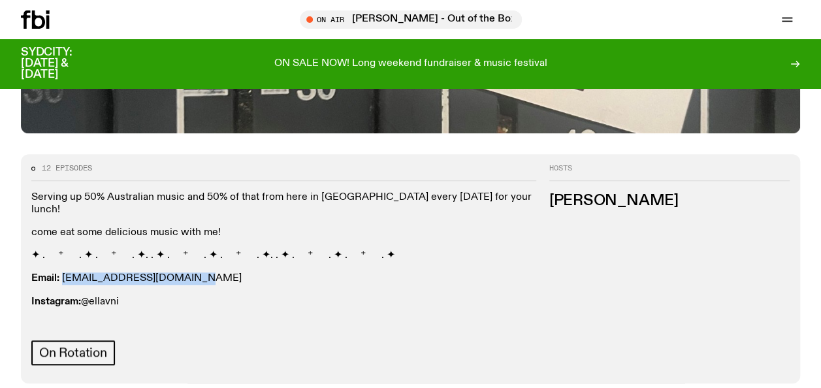
drag, startPoint x: 193, startPoint y: 262, endPoint x: 63, endPoint y: 265, distance: 129.9
click at [63, 272] on p "Email: [EMAIL_ADDRESS][DOMAIN_NAME]" at bounding box center [283, 278] width 505 height 12
copy link "[EMAIL_ADDRESS][DOMAIN_NAME]"
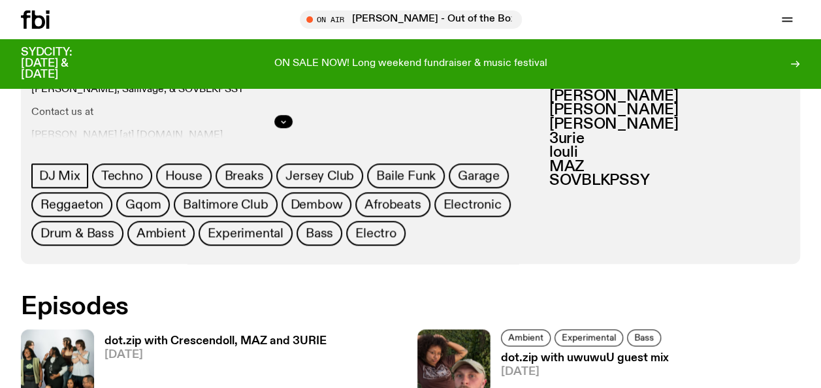
scroll to position [618, 0]
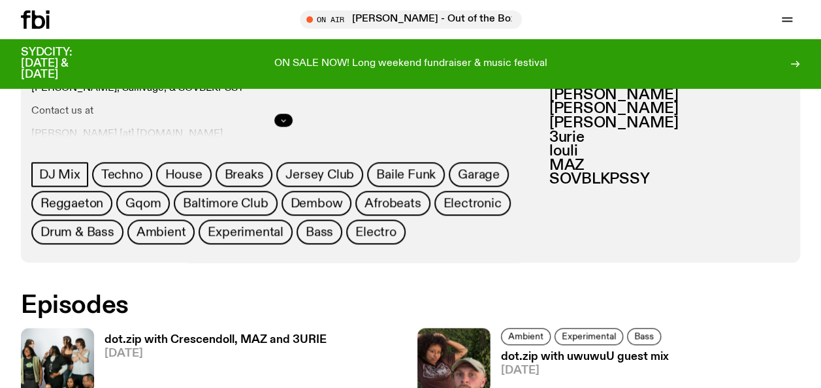
click at [283, 118] on icon "button" at bounding box center [283, 120] width 8 height 8
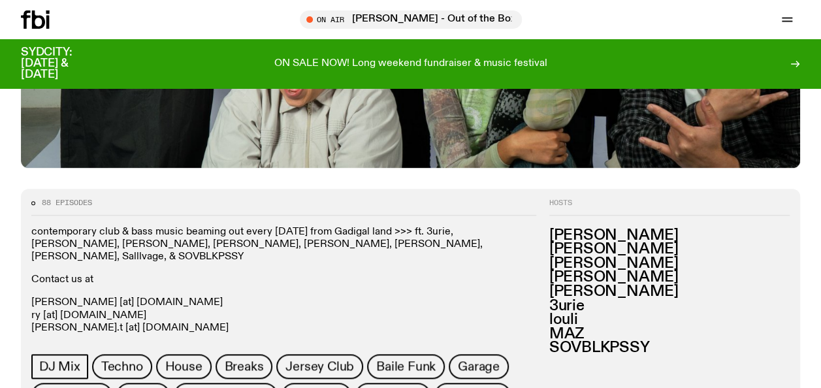
scroll to position [554, 0]
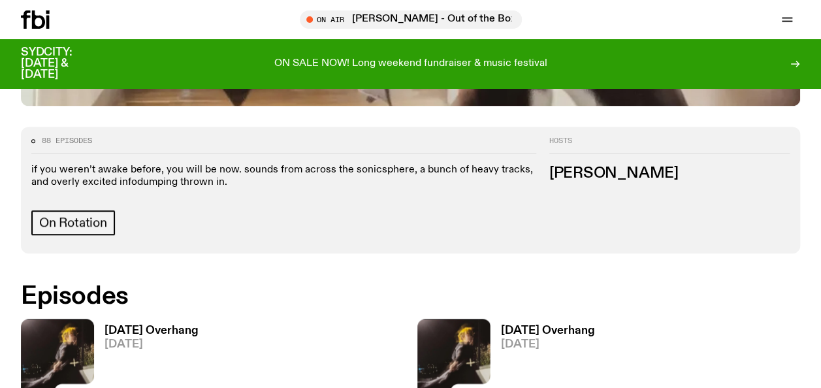
scroll to position [512, 0]
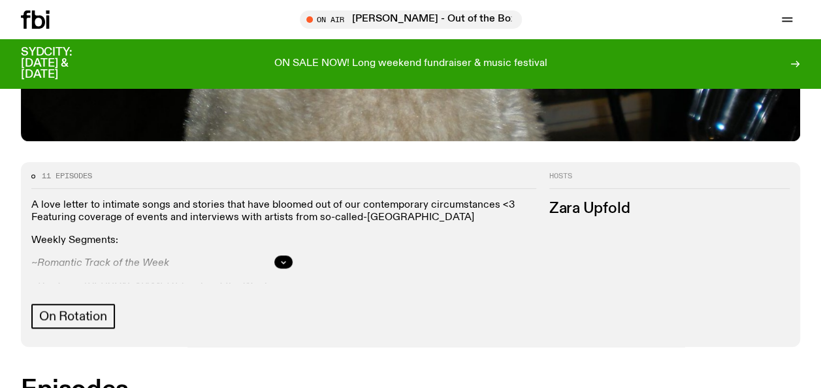
scroll to position [478, 0]
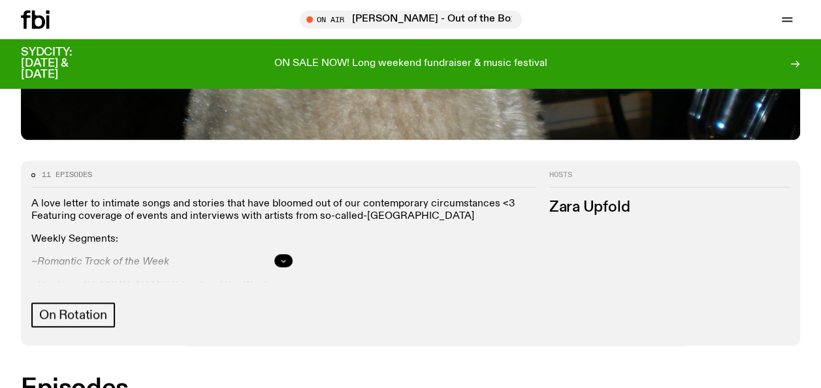
click at [278, 257] on button "button" at bounding box center [283, 260] width 18 height 13
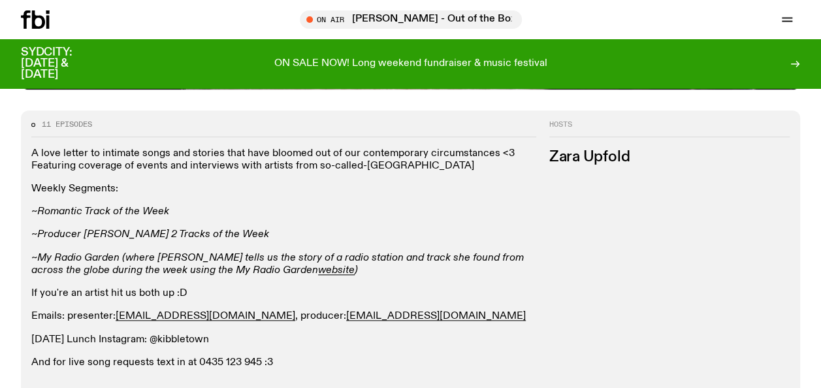
scroll to position [531, 0]
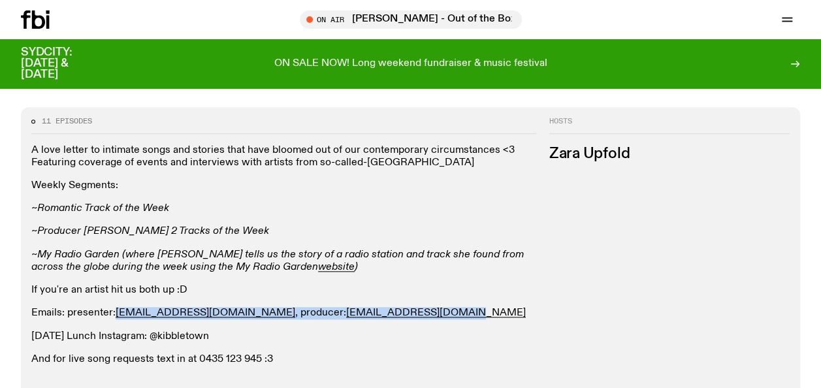
drag, startPoint x: 401, startPoint y: 311, endPoint x: 115, endPoint y: 311, distance: 286.6
click at [115, 311] on p "Emails: presenter: zara.u@fbiradio.com , producer: cook.adam451@gmail.com" at bounding box center [283, 313] width 505 height 12
copy p "zara.u@fbiradio.com , producer: cook.adam451@gmail.com"
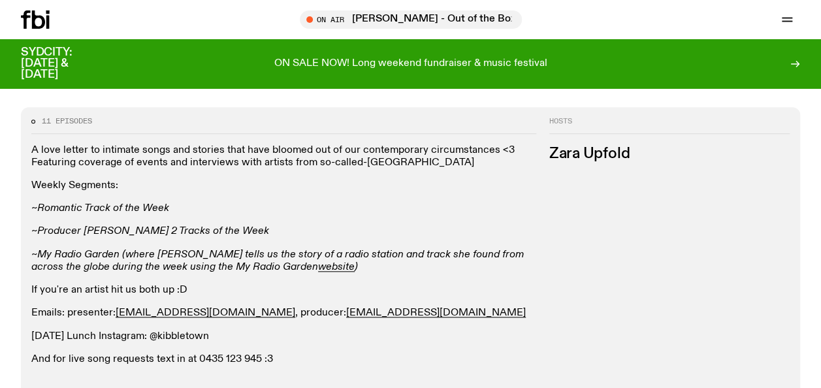
click at [161, 192] on div "A love letter to intimate songs and stories that have bloomed out of our contem…" at bounding box center [283, 254] width 505 height 221
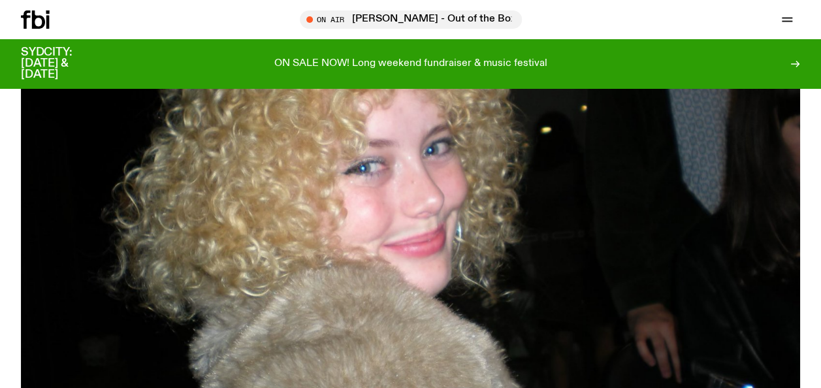
scroll to position [0, 0]
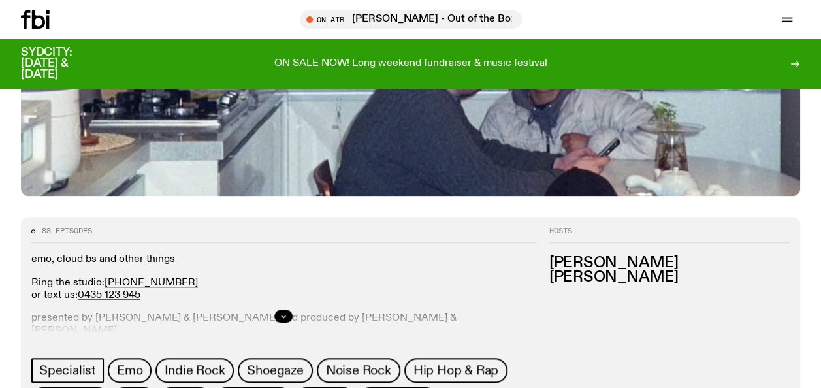
scroll to position [423, 0]
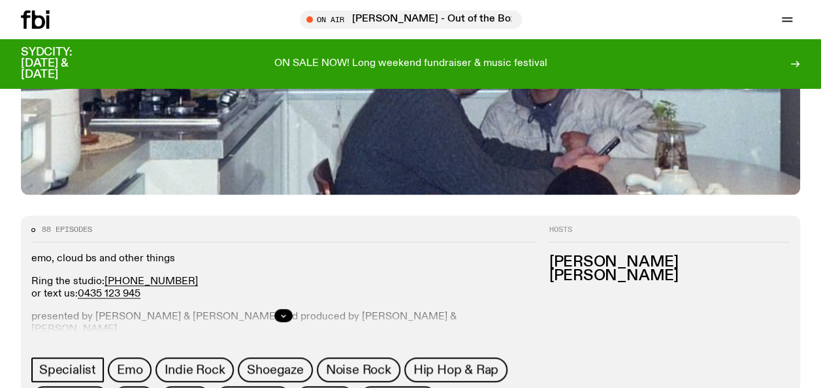
click at [279, 306] on div at bounding box center [283, 315] width 505 height 42
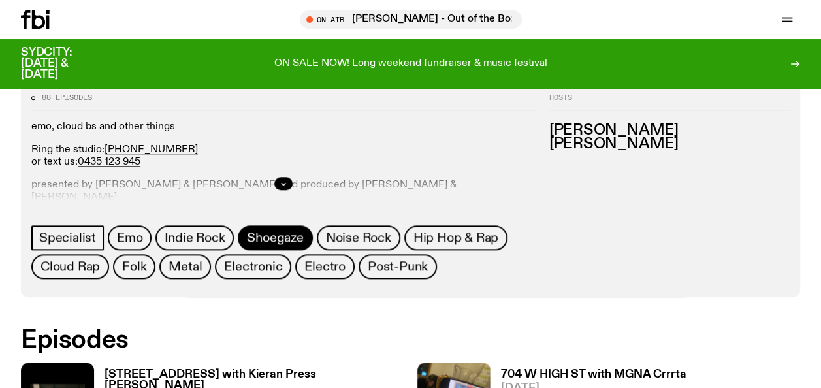
scroll to position [557, 0]
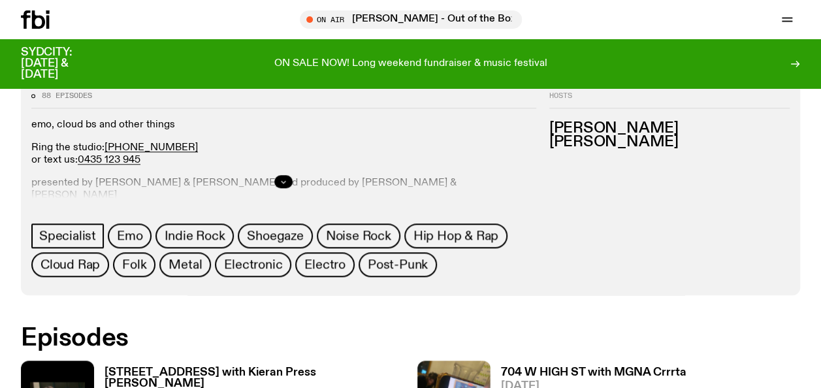
click at [286, 179] on icon "button" at bounding box center [283, 182] width 8 height 8
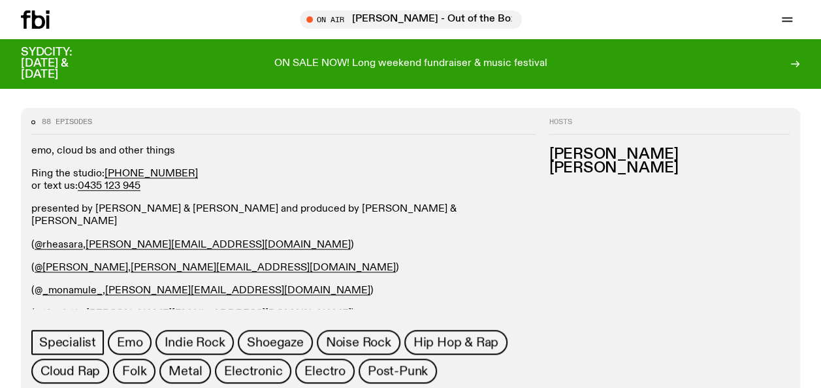
scroll to position [583, 0]
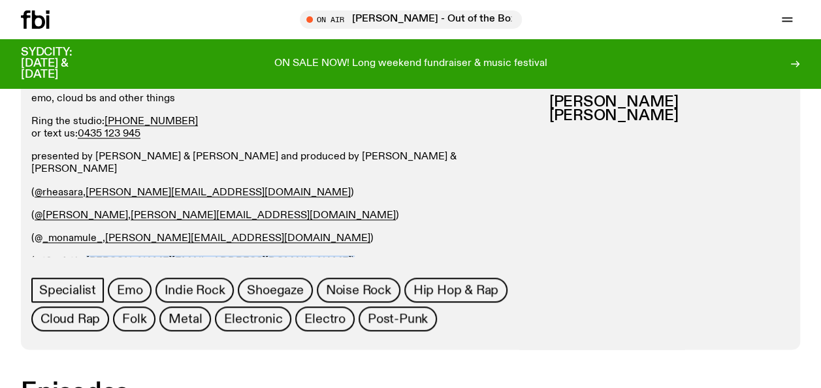
drag, startPoint x: 186, startPoint y: 247, endPoint x: 87, endPoint y: 247, distance: 98.6
click at [87, 255] on p "(@ t0m4rt1n , [PERSON_NAME][EMAIL_ADDRESS][DOMAIN_NAME] )" at bounding box center [283, 261] width 505 height 12
copy p "[PERSON_NAME][EMAIL_ADDRESS][DOMAIN_NAME]"
click at [289, 255] on p "(@ t0m4rt1n , [PERSON_NAME][EMAIL_ADDRESS][DOMAIN_NAME] )" at bounding box center [283, 261] width 505 height 12
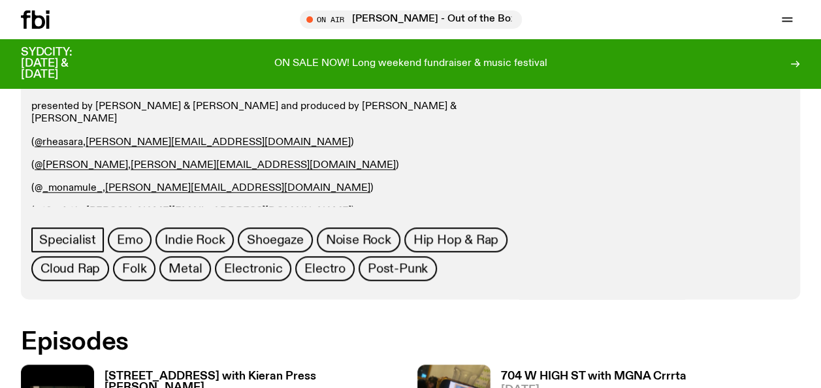
scroll to position [635, 0]
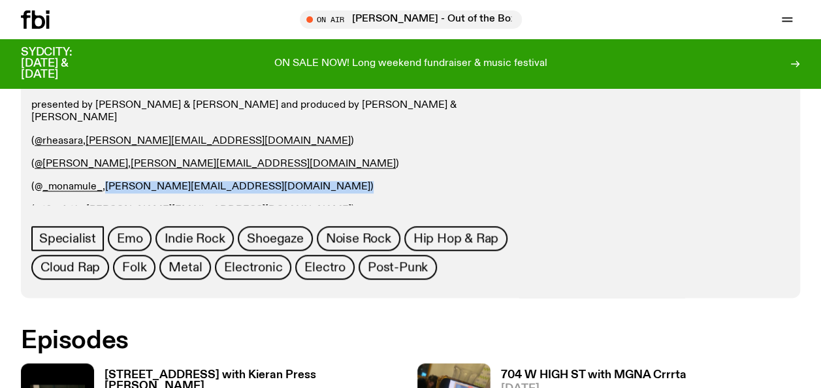
drag, startPoint x: 211, startPoint y: 175, endPoint x: 108, endPoint y: 174, distance: 102.5
click at [108, 181] on p "(@ _monamule_ , [PERSON_NAME][EMAIL_ADDRESS][DOMAIN_NAME] )" at bounding box center [283, 187] width 505 height 12
copy p "[PERSON_NAME][EMAIL_ADDRESS][DOMAIN_NAME]"
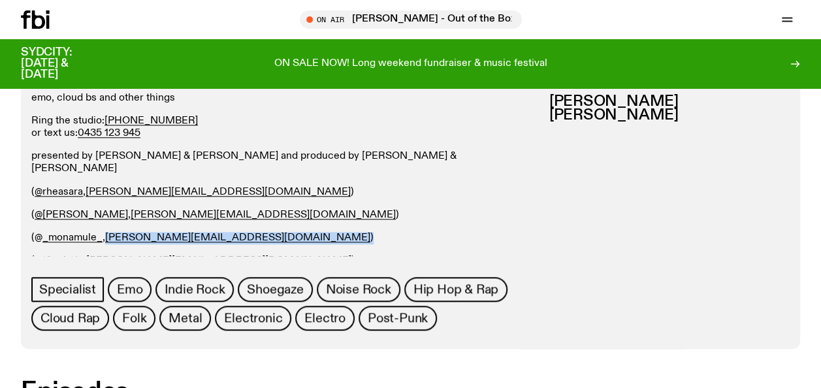
scroll to position [582, 0]
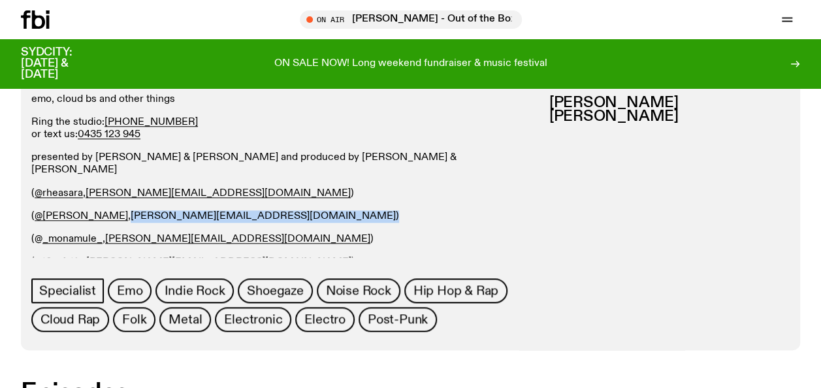
drag, startPoint x: 219, startPoint y: 201, endPoint x: 105, endPoint y: 202, distance: 114.3
click at [105, 210] on p "( @p.l.mckenzie , patrick.m@fbiradio.com )" at bounding box center [283, 216] width 505 height 12
copy p "patrick.m@fbiradio.com )"
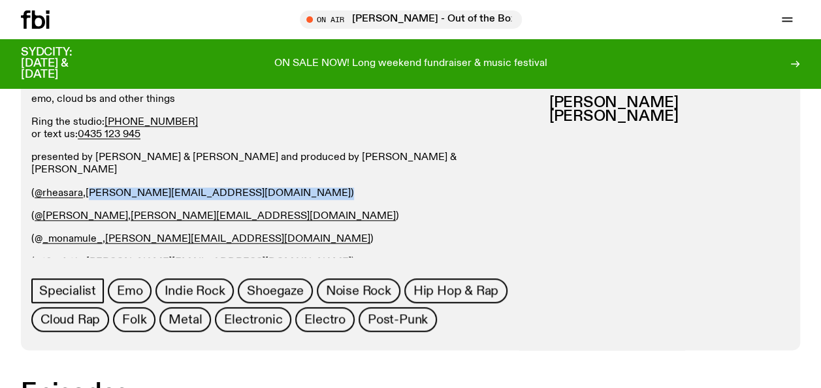
drag, startPoint x: 189, startPoint y: 178, endPoint x: 87, endPoint y: 178, distance: 102.5
click at [87, 187] on p "( @rheasara , rhea.t@fbiradio.com )" at bounding box center [283, 193] width 505 height 12
copy p "rhea.t@fbiradio.com )"
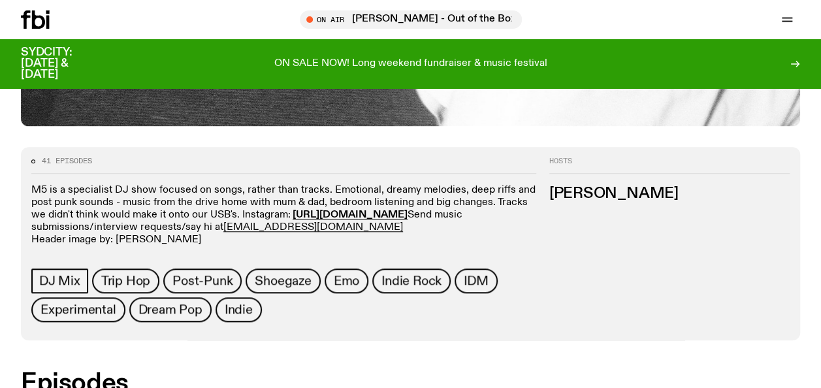
scroll to position [492, 0]
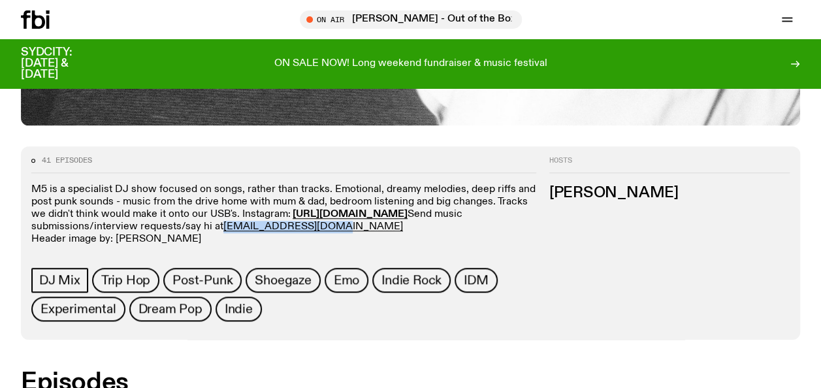
drag, startPoint x: 363, startPoint y: 228, endPoint x: 250, endPoint y: 226, distance: 113.0
click at [250, 226] on p "M5 is a specialist DJ show focused on songs, rather than tracks. Emotional, dre…" at bounding box center [283, 214] width 505 height 63
copy link "[EMAIL_ADDRESS][DOMAIN_NAME]"
click at [140, 204] on p "M5 is a specialist DJ show focused on songs, rather than tracks. Emotional, dre…" at bounding box center [283, 214] width 505 height 63
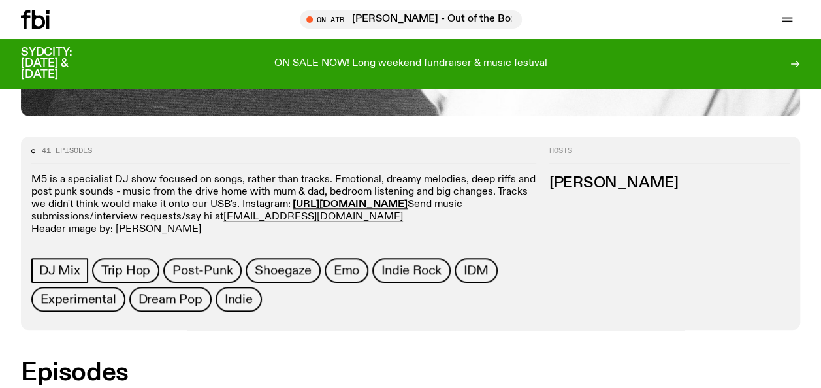
scroll to position [503, 0]
